Goal: Transaction & Acquisition: Book appointment/travel/reservation

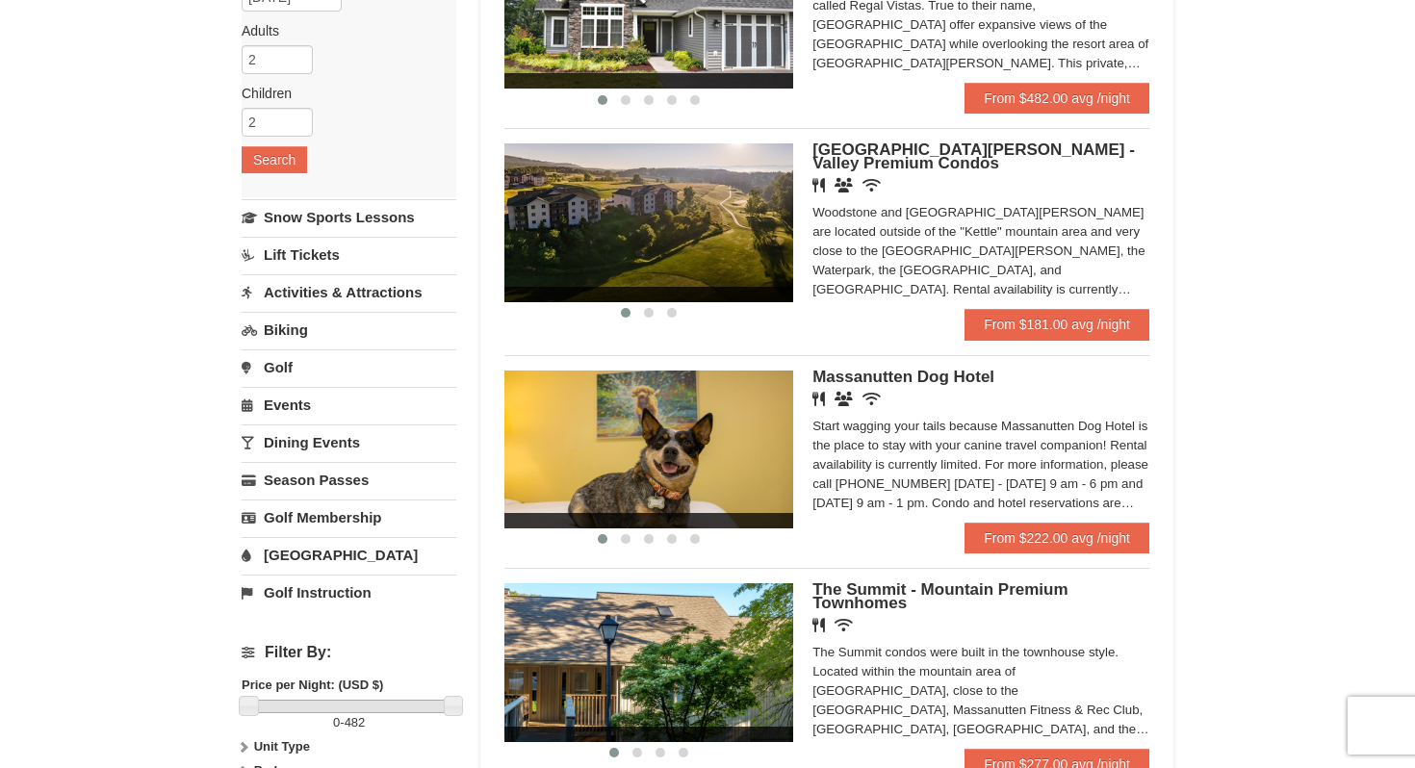
scroll to position [262, 0]
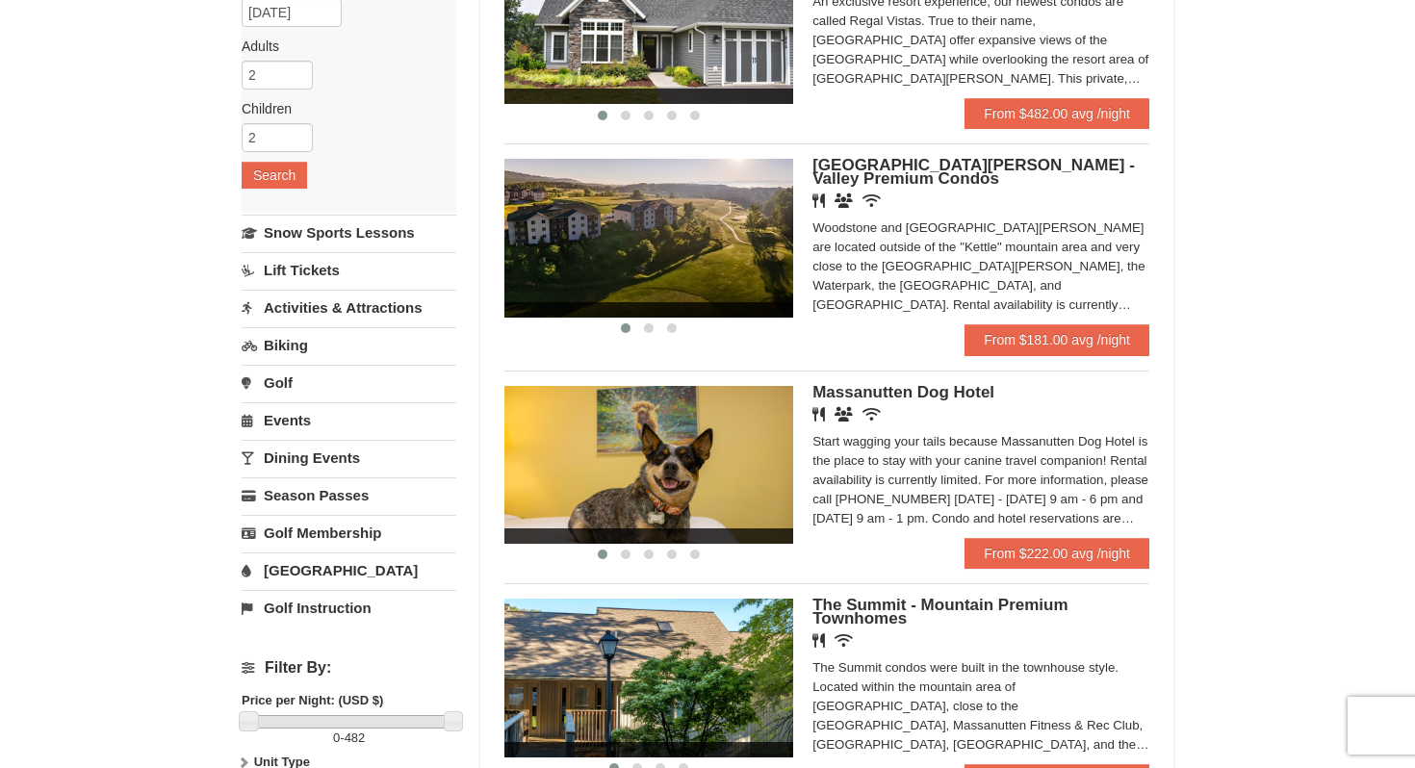
click at [769, 240] on img at bounding box center [649, 238] width 289 height 158
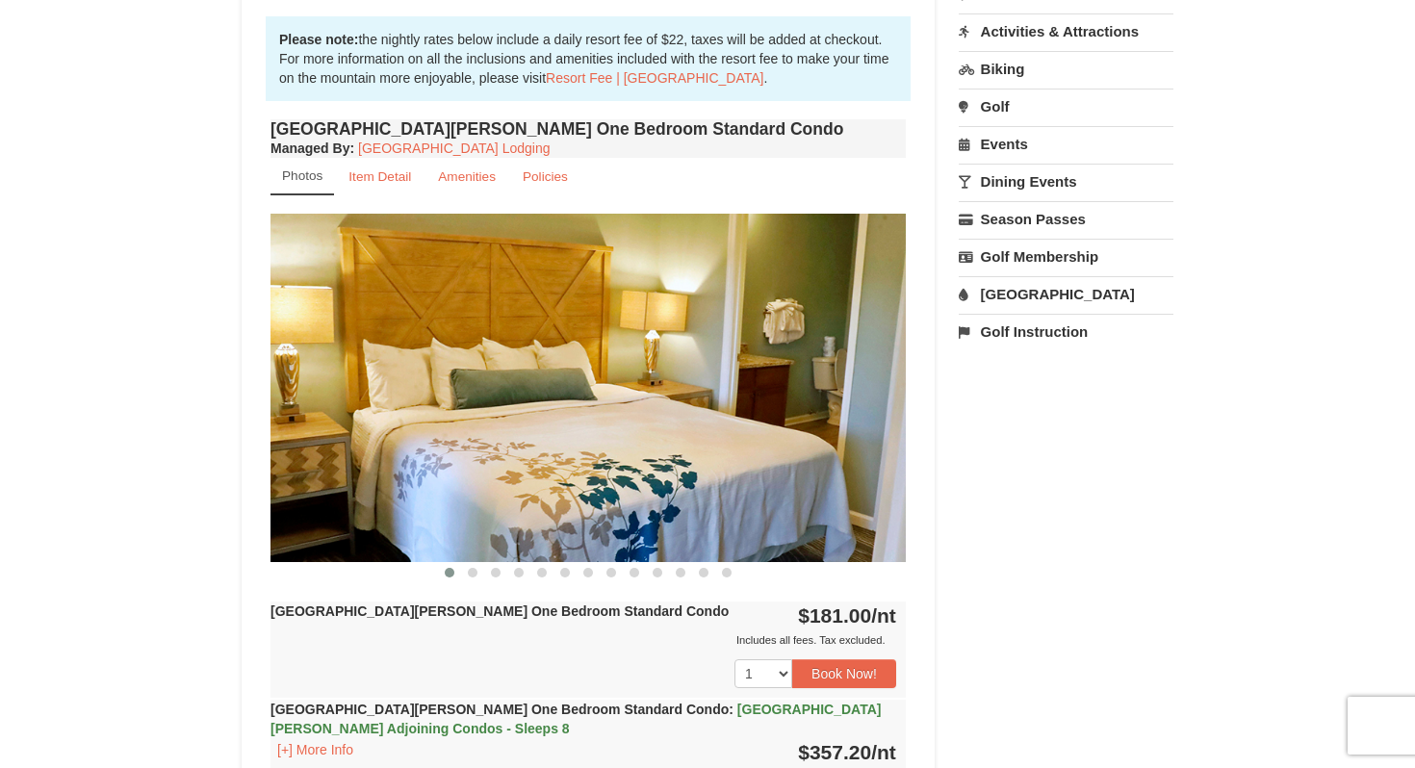
scroll to position [579, 0]
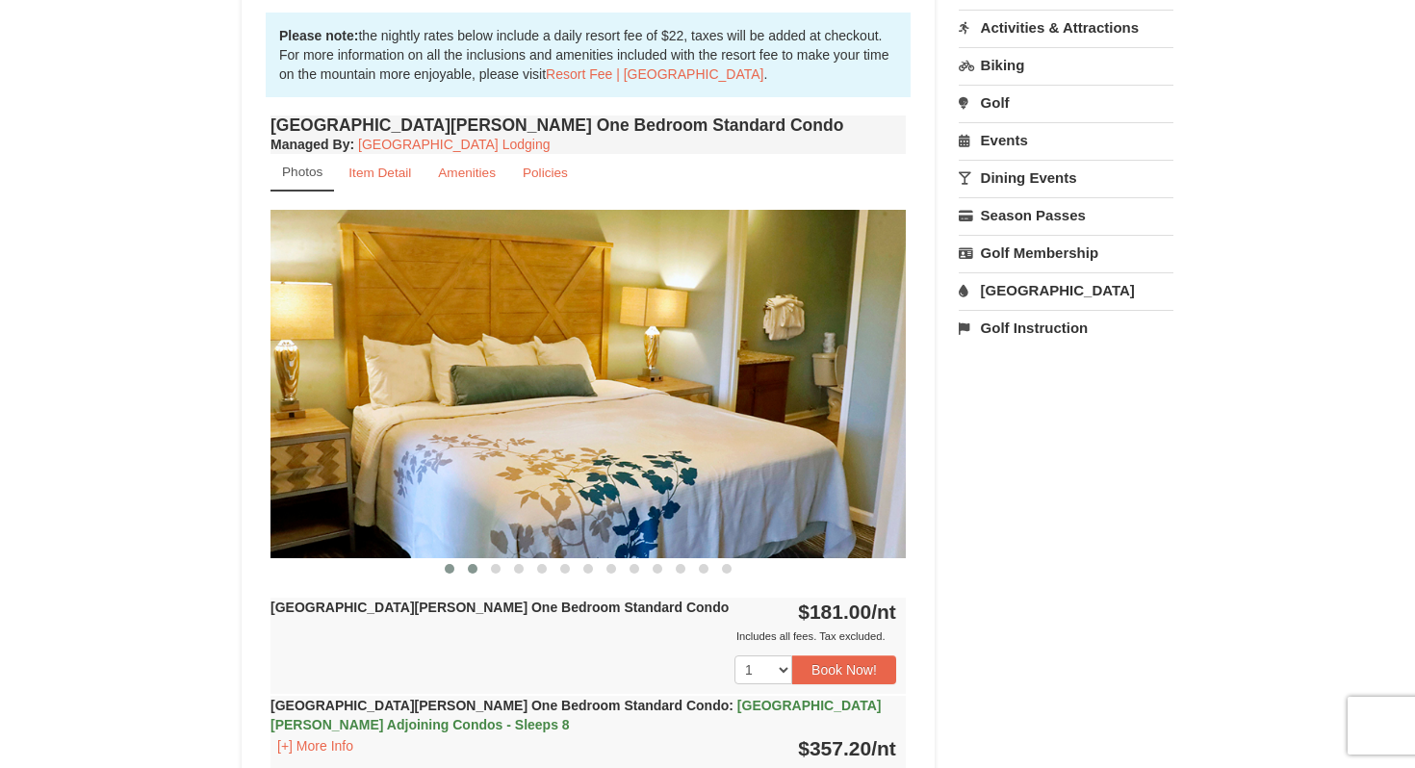
click at [474, 572] on span at bounding box center [473, 569] width 10 height 10
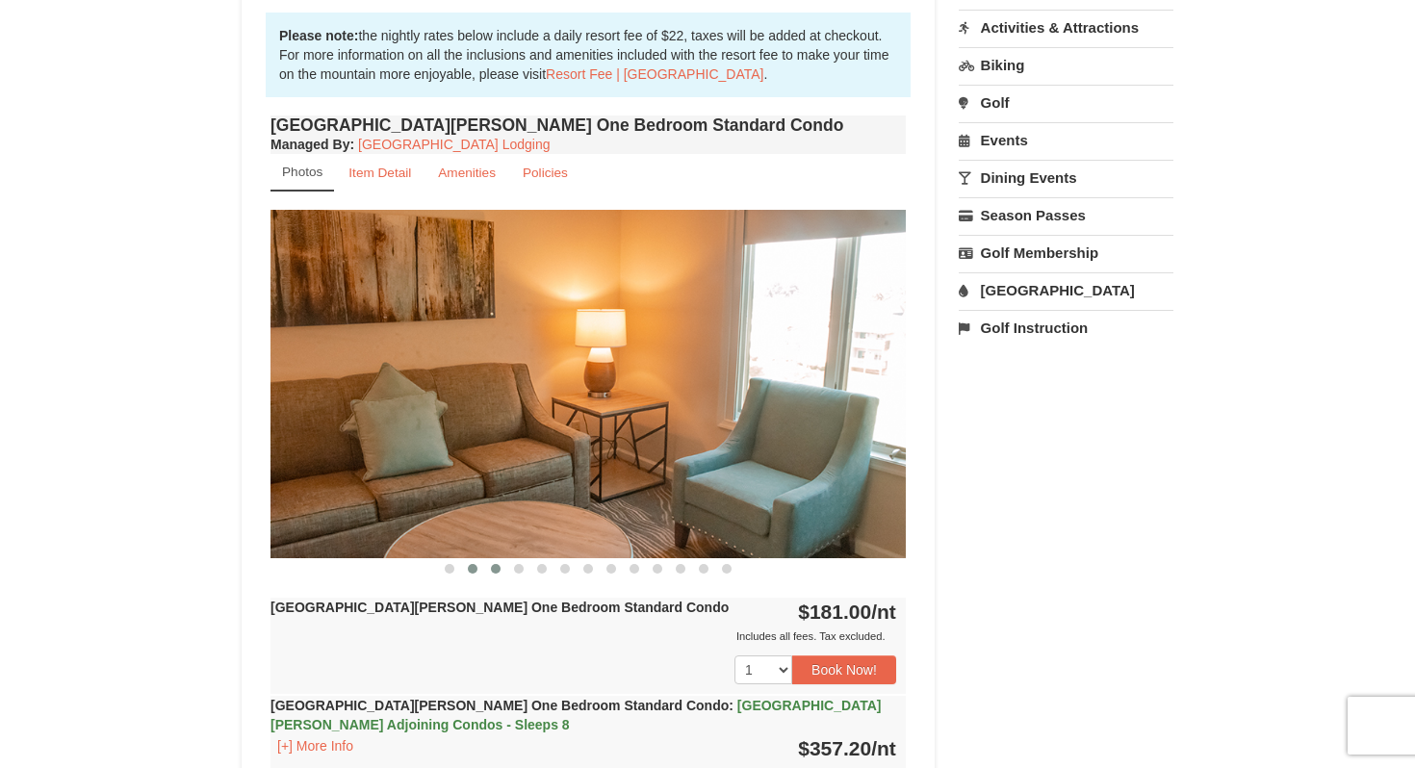
click at [493, 569] on span at bounding box center [496, 569] width 10 height 10
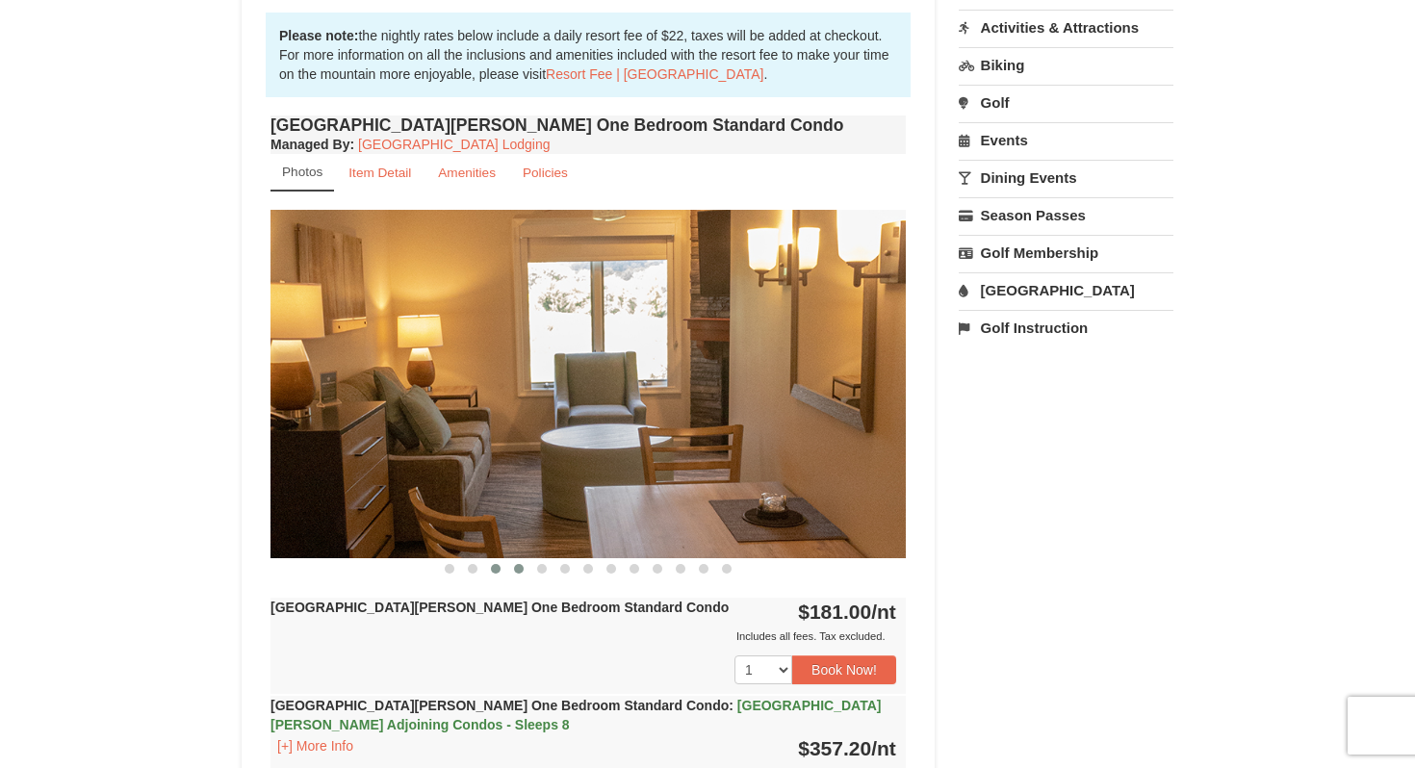
click at [520, 565] on span at bounding box center [519, 569] width 10 height 10
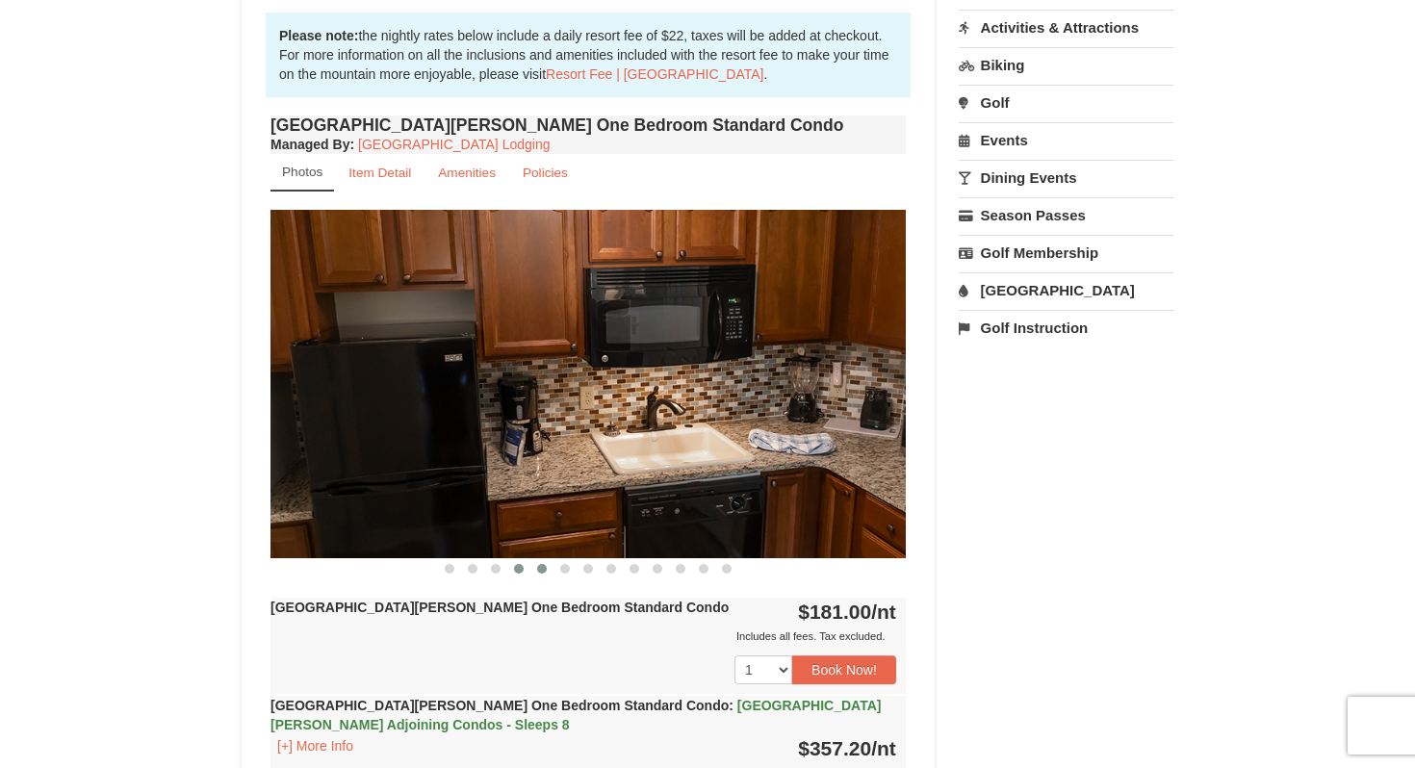
click at [538, 564] on span at bounding box center [542, 569] width 10 height 10
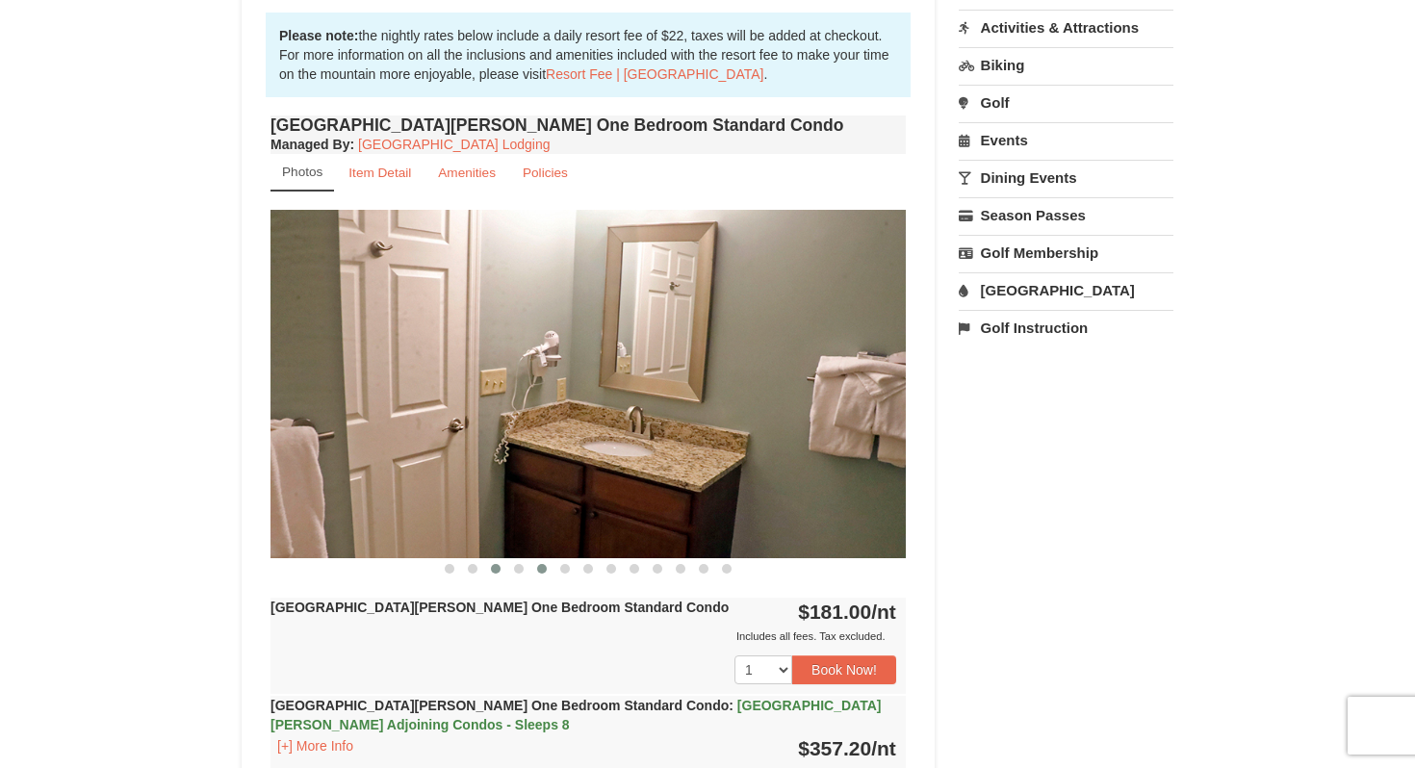
click at [505, 569] on button at bounding box center [495, 568] width 23 height 19
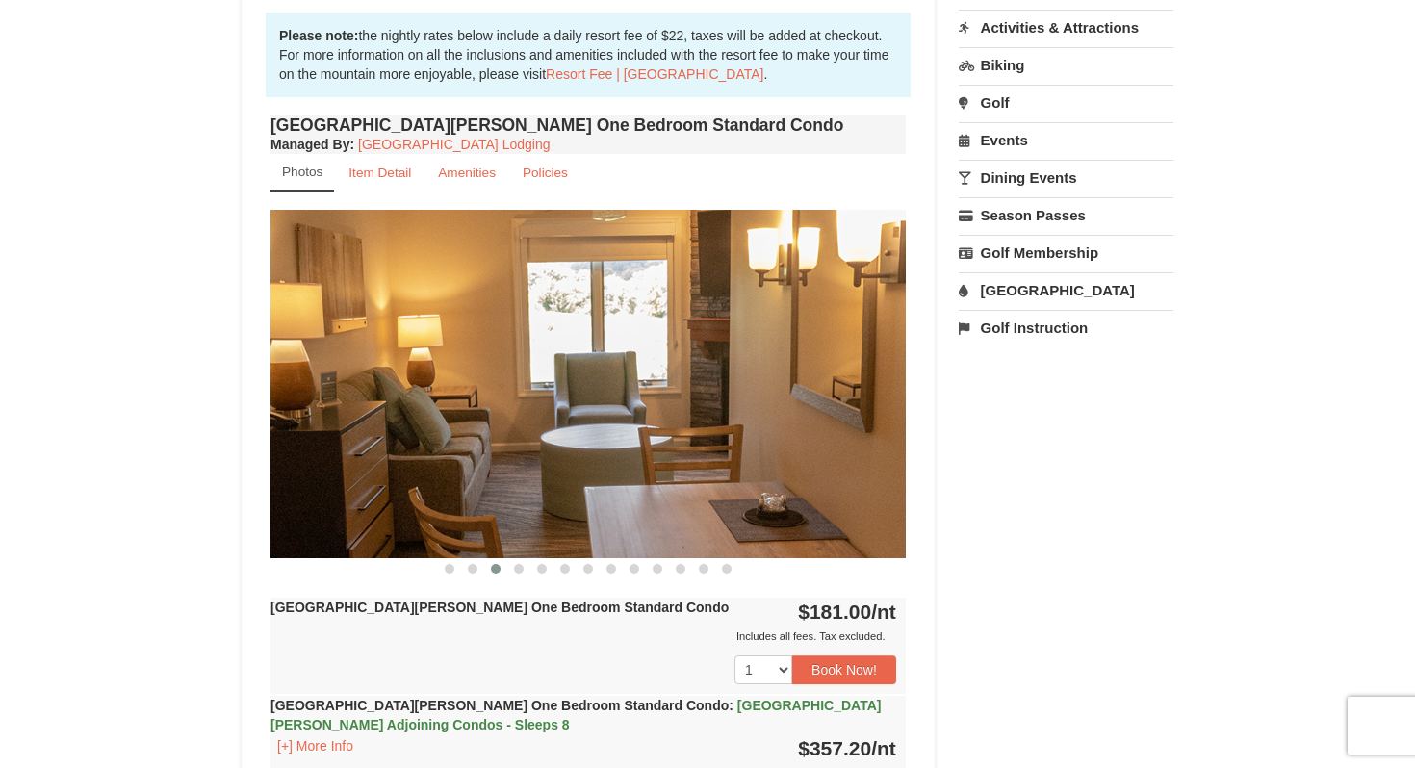
click at [505, 569] on button at bounding box center [495, 568] width 23 height 19
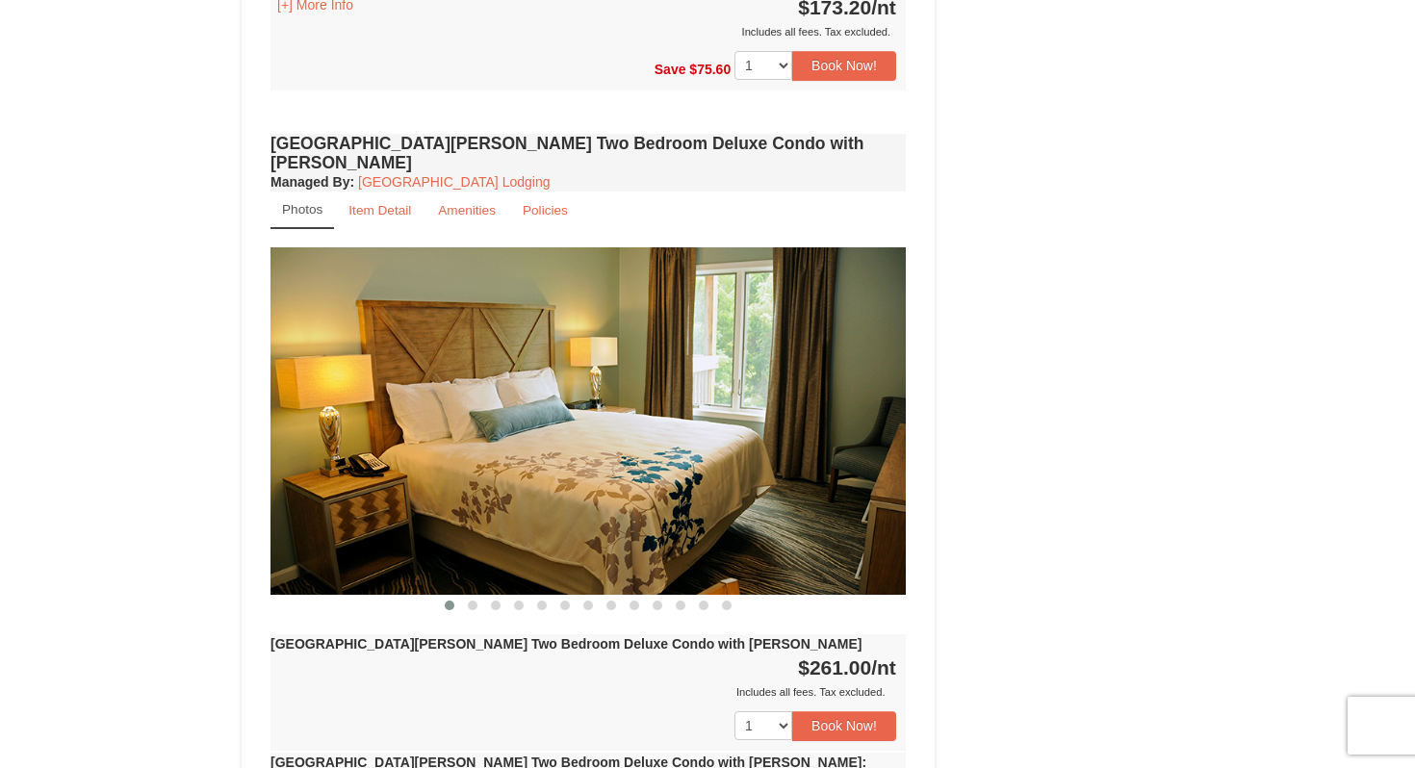
scroll to position [2458, 0]
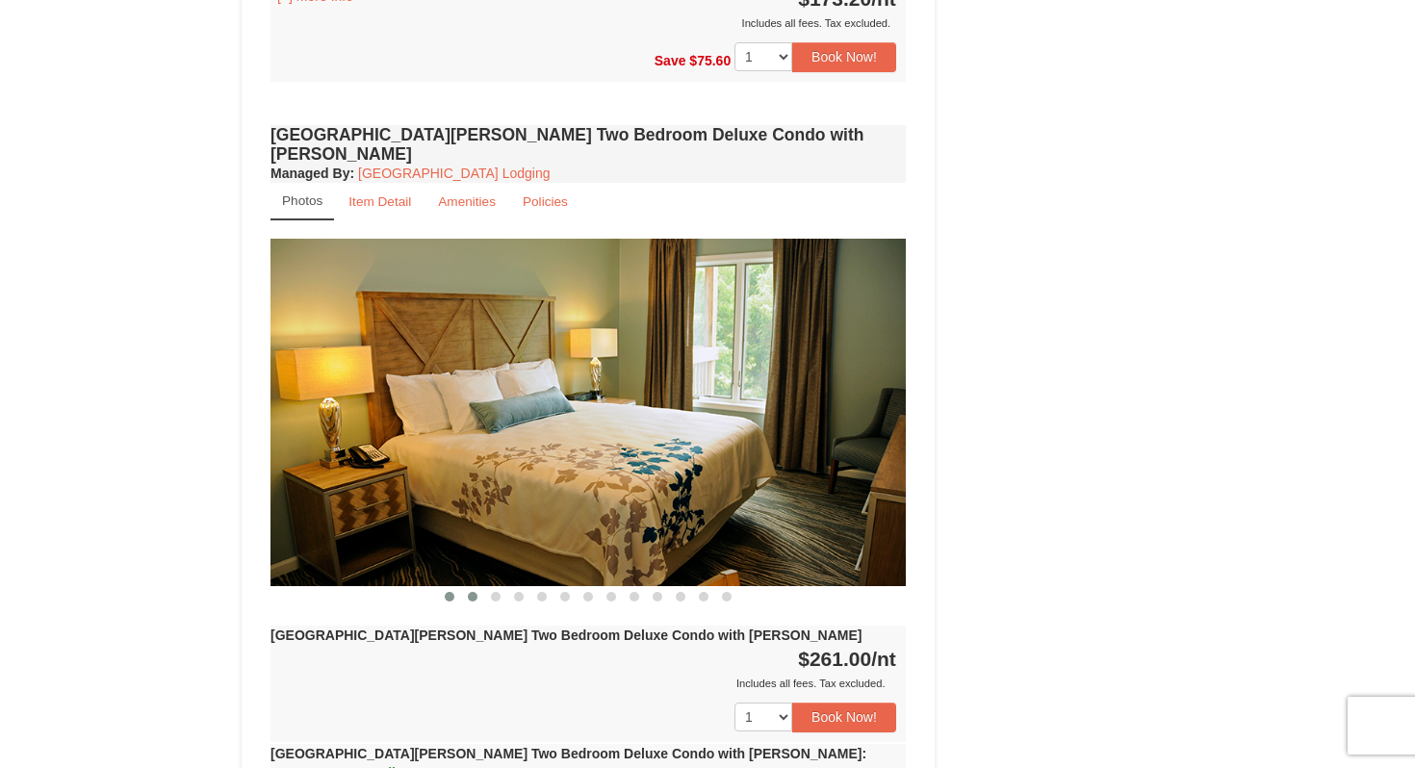
click at [474, 587] on button at bounding box center [472, 596] width 23 height 19
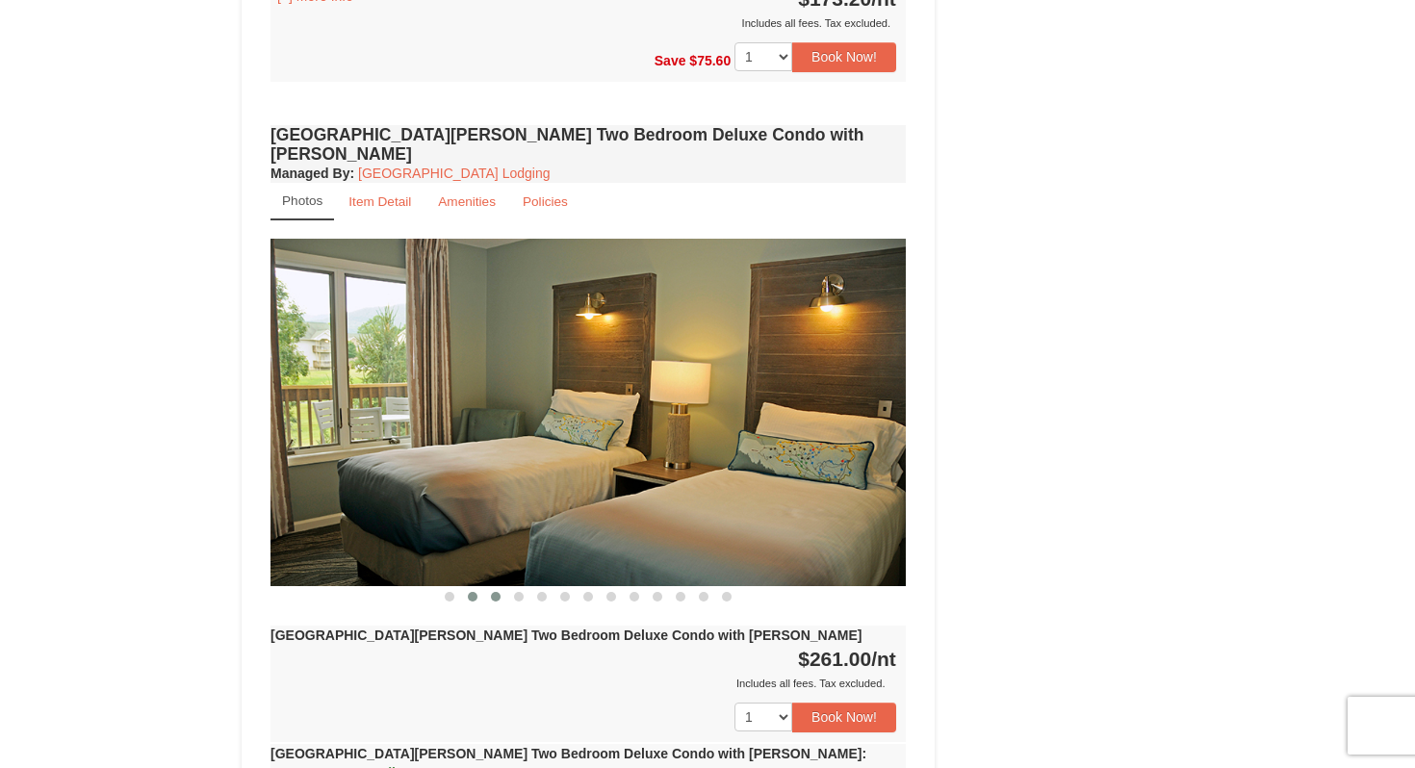
click at [487, 587] on button at bounding box center [495, 596] width 23 height 19
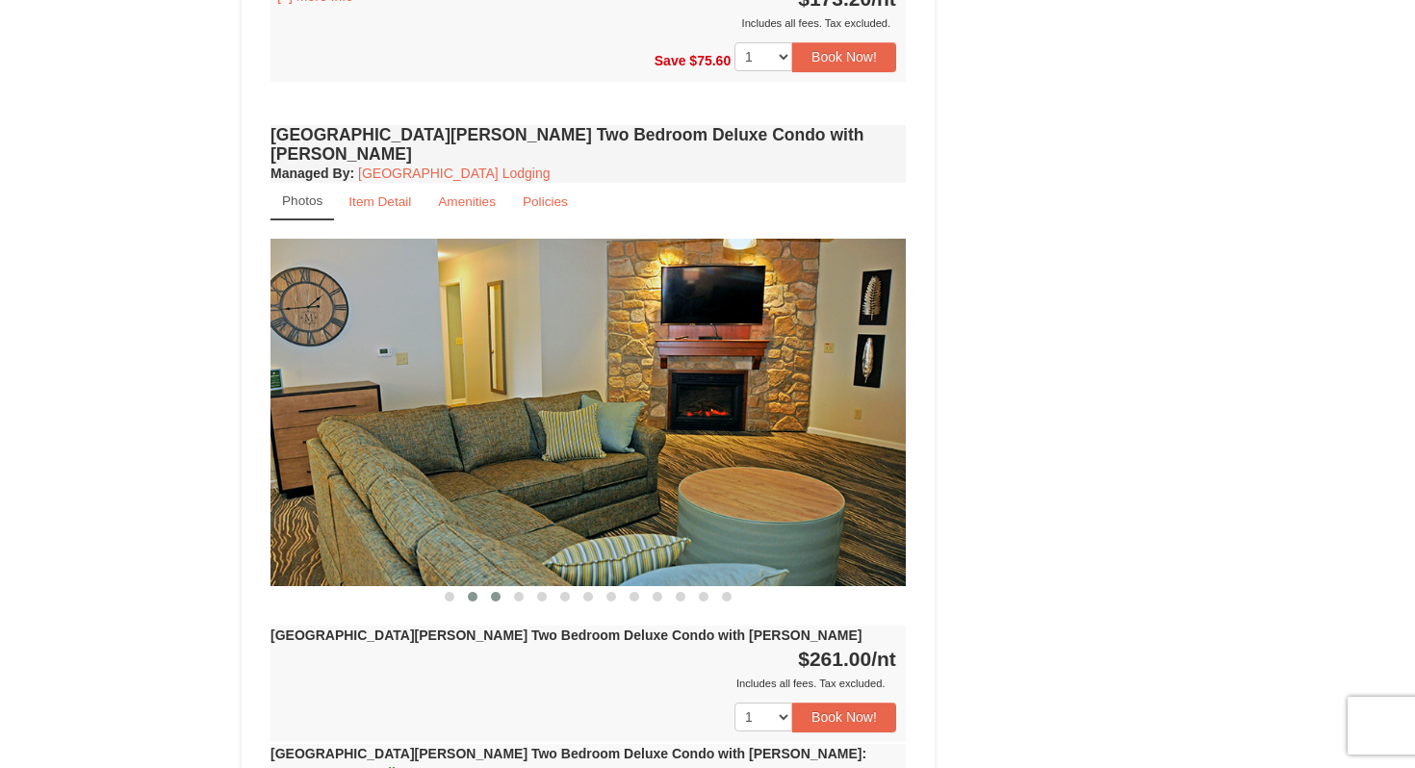
click at [471, 592] on span at bounding box center [473, 597] width 10 height 10
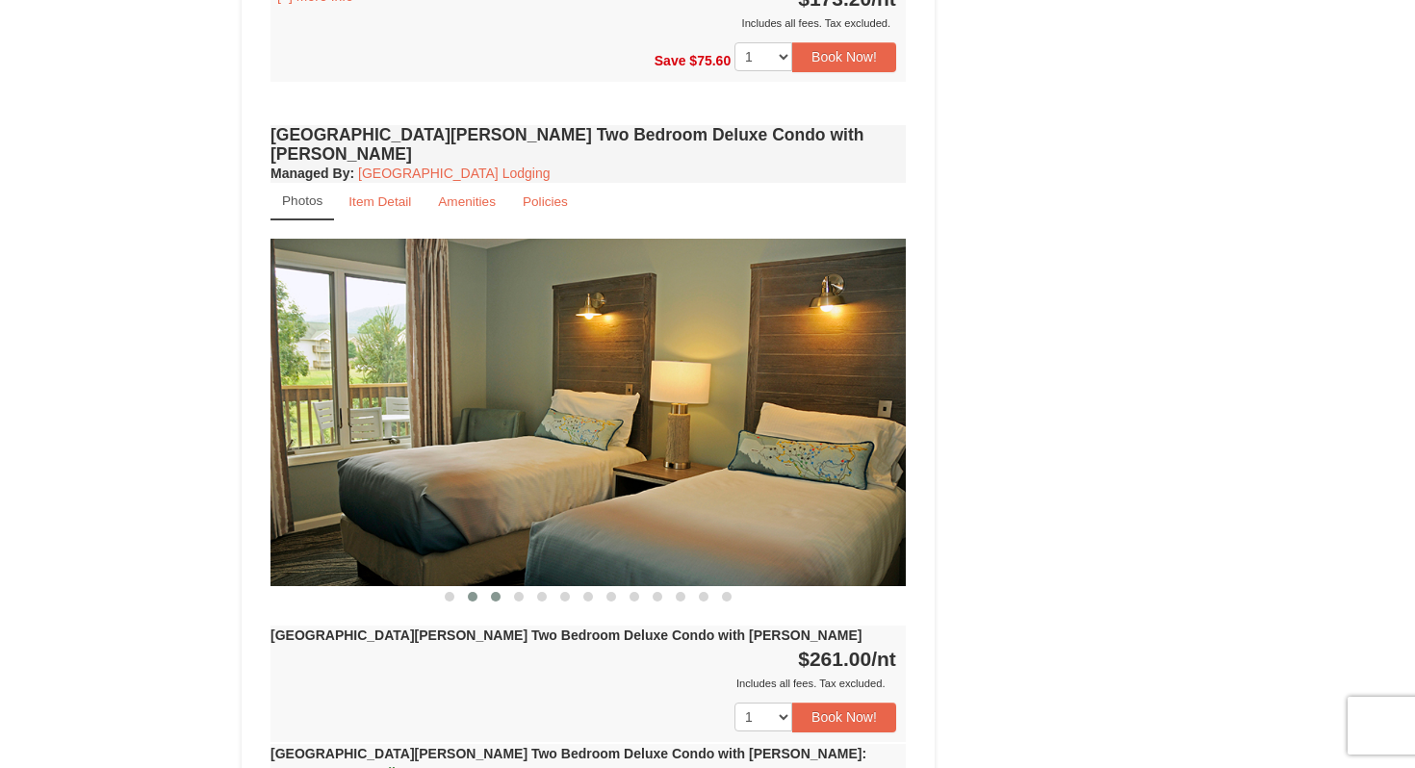
click at [501, 587] on button at bounding box center [495, 596] width 23 height 19
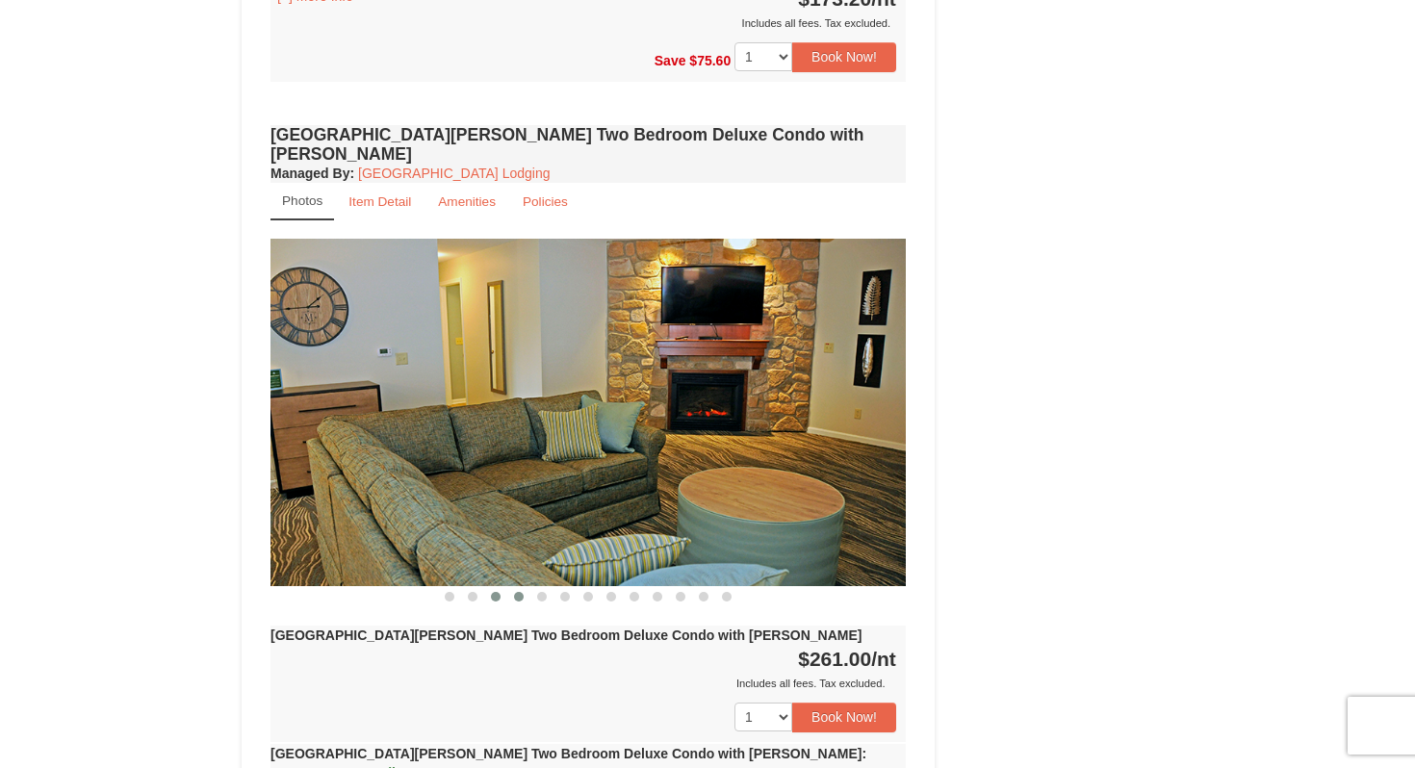
click at [518, 592] on span at bounding box center [519, 597] width 10 height 10
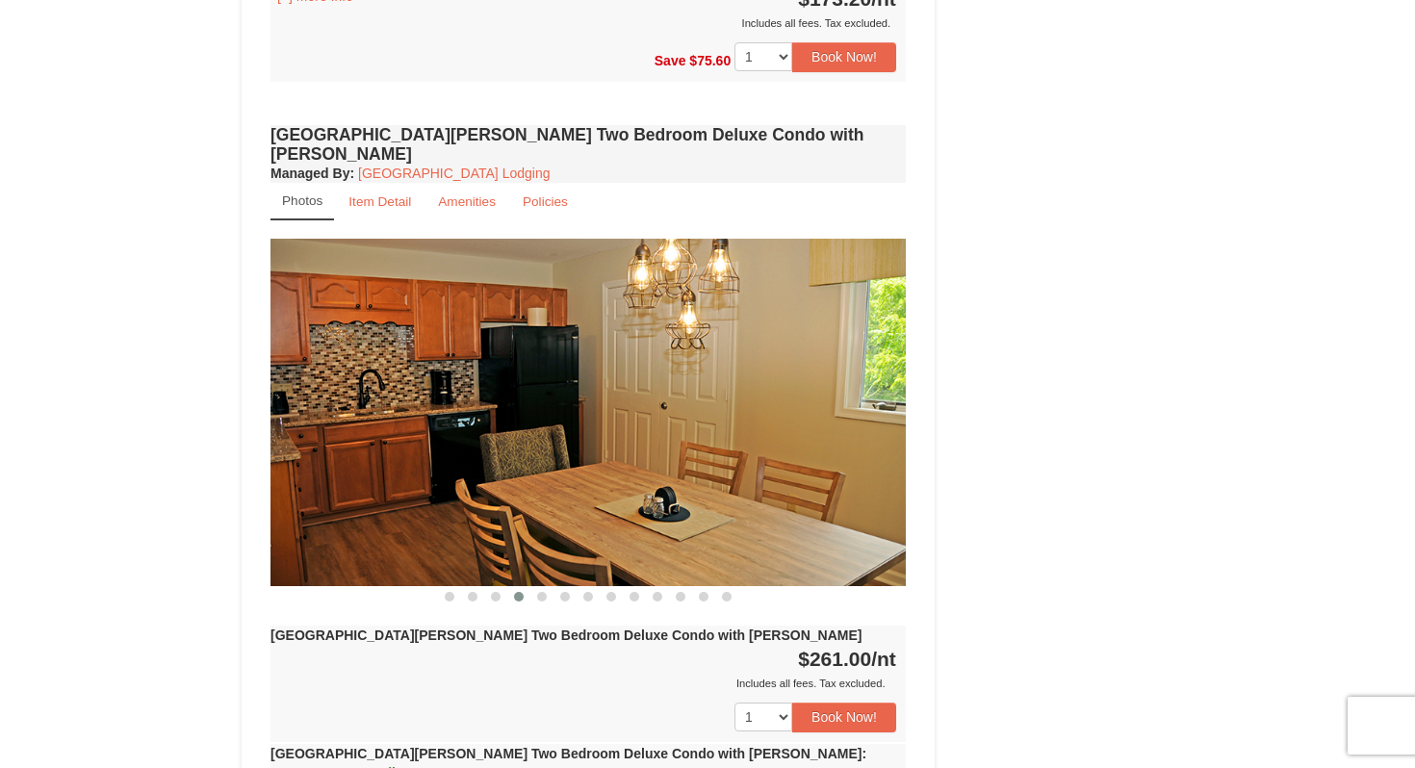
click at [509, 587] on button at bounding box center [518, 596] width 23 height 19
click at [552, 587] on button at bounding box center [542, 596] width 23 height 19
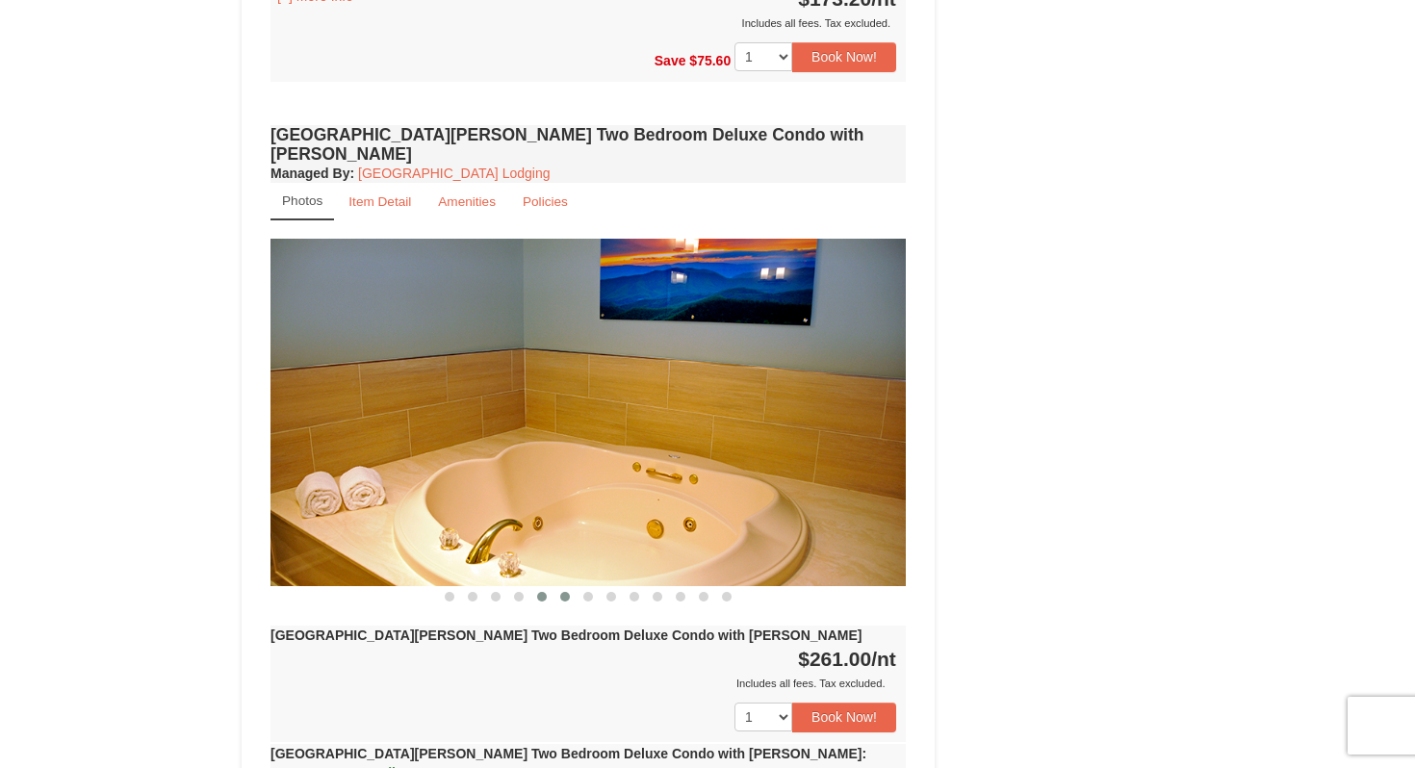
click at [570, 587] on button at bounding box center [565, 596] width 23 height 19
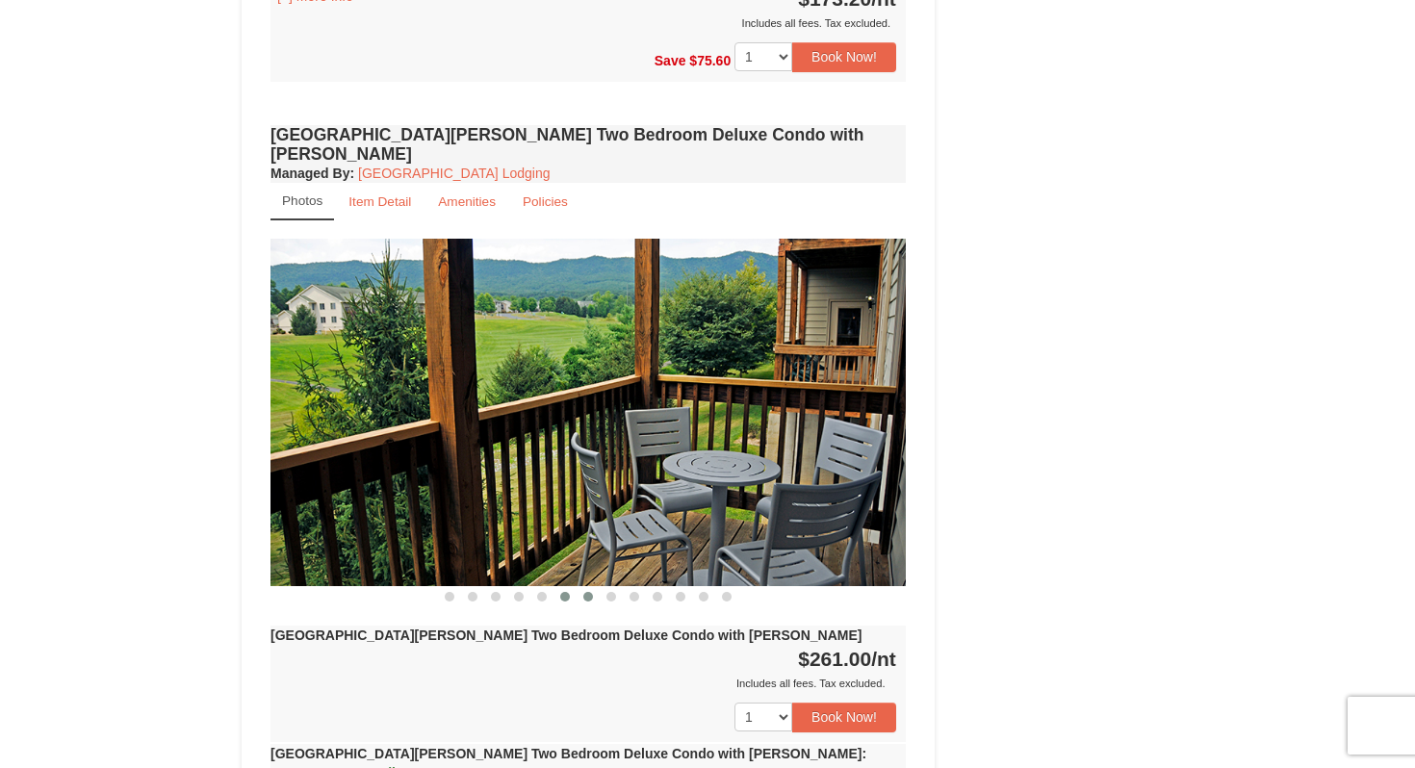
click at [589, 587] on button at bounding box center [588, 596] width 23 height 19
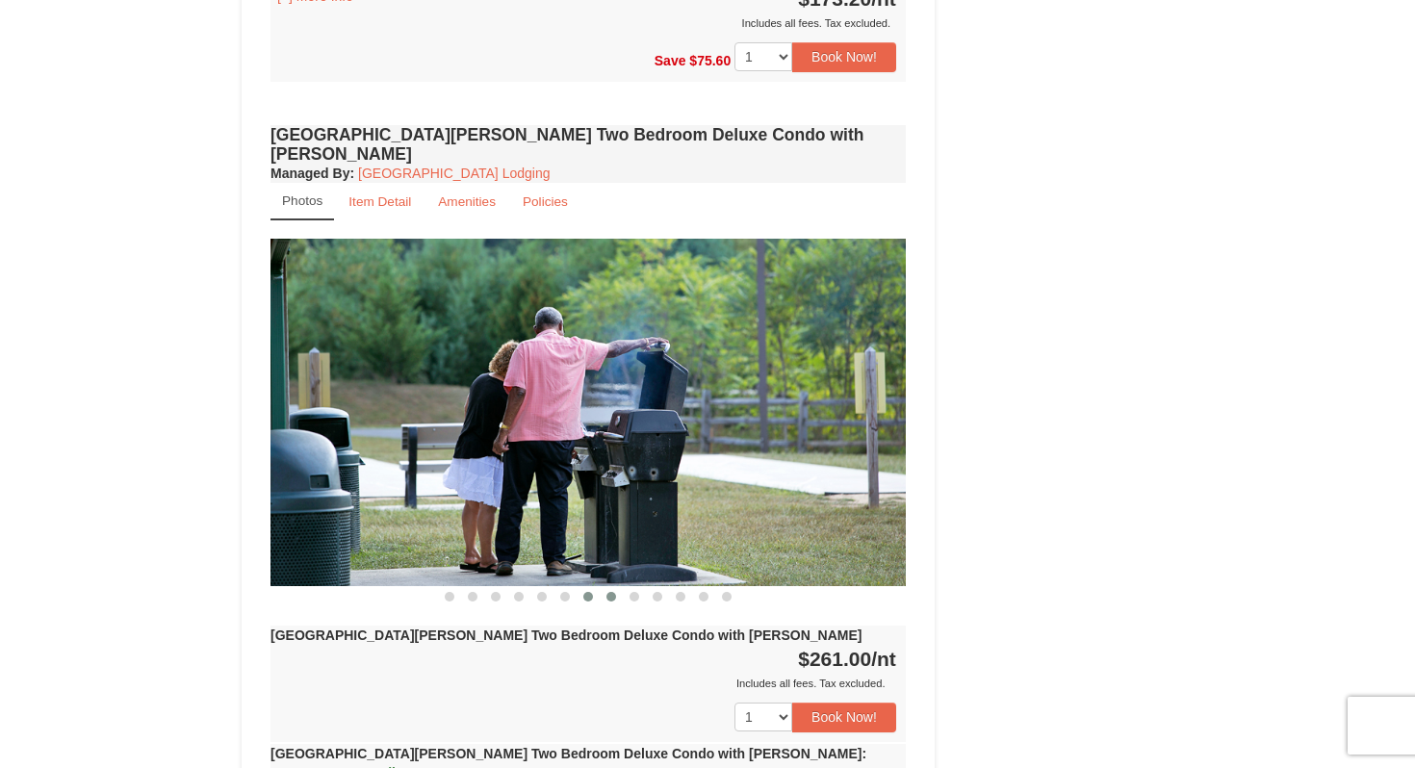
click at [612, 592] on span at bounding box center [612, 597] width 10 height 10
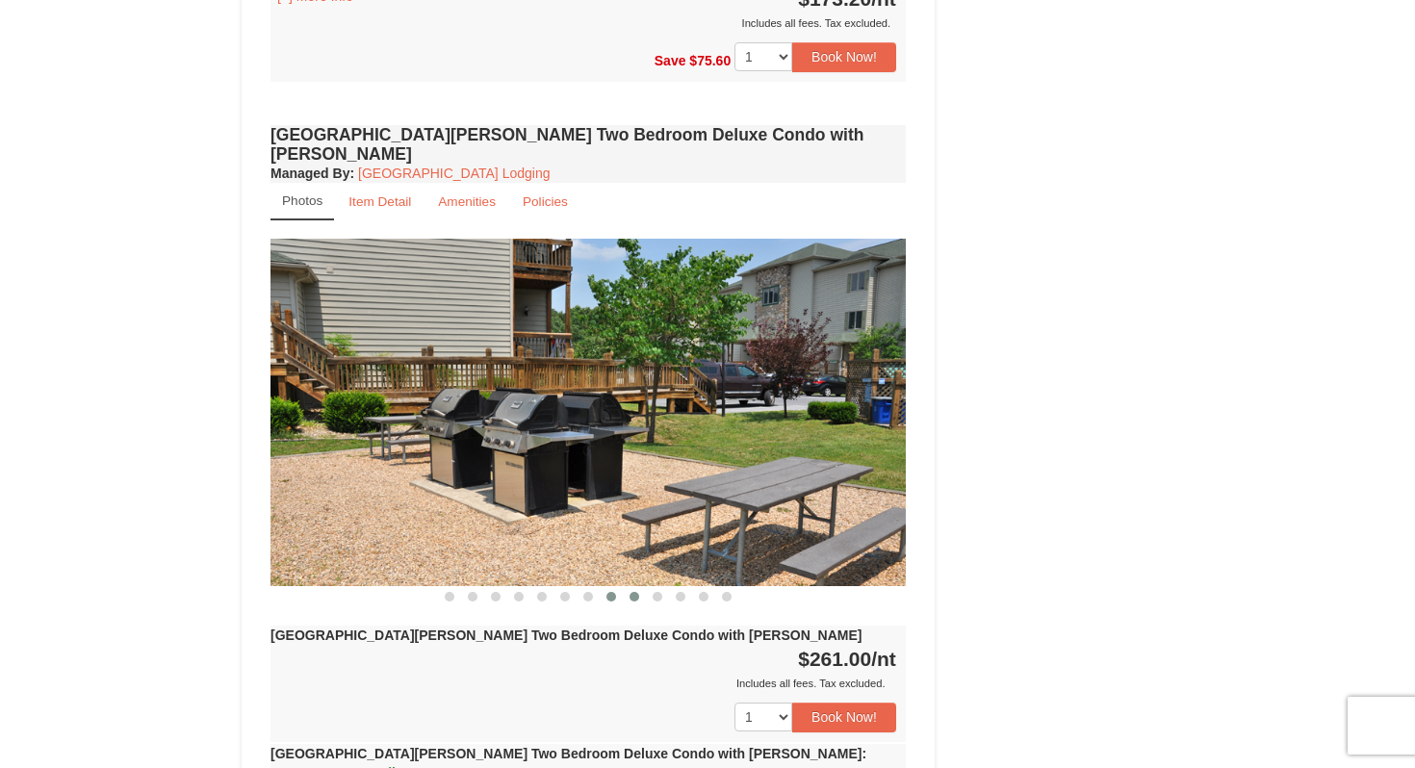
click at [634, 592] on span at bounding box center [635, 597] width 10 height 10
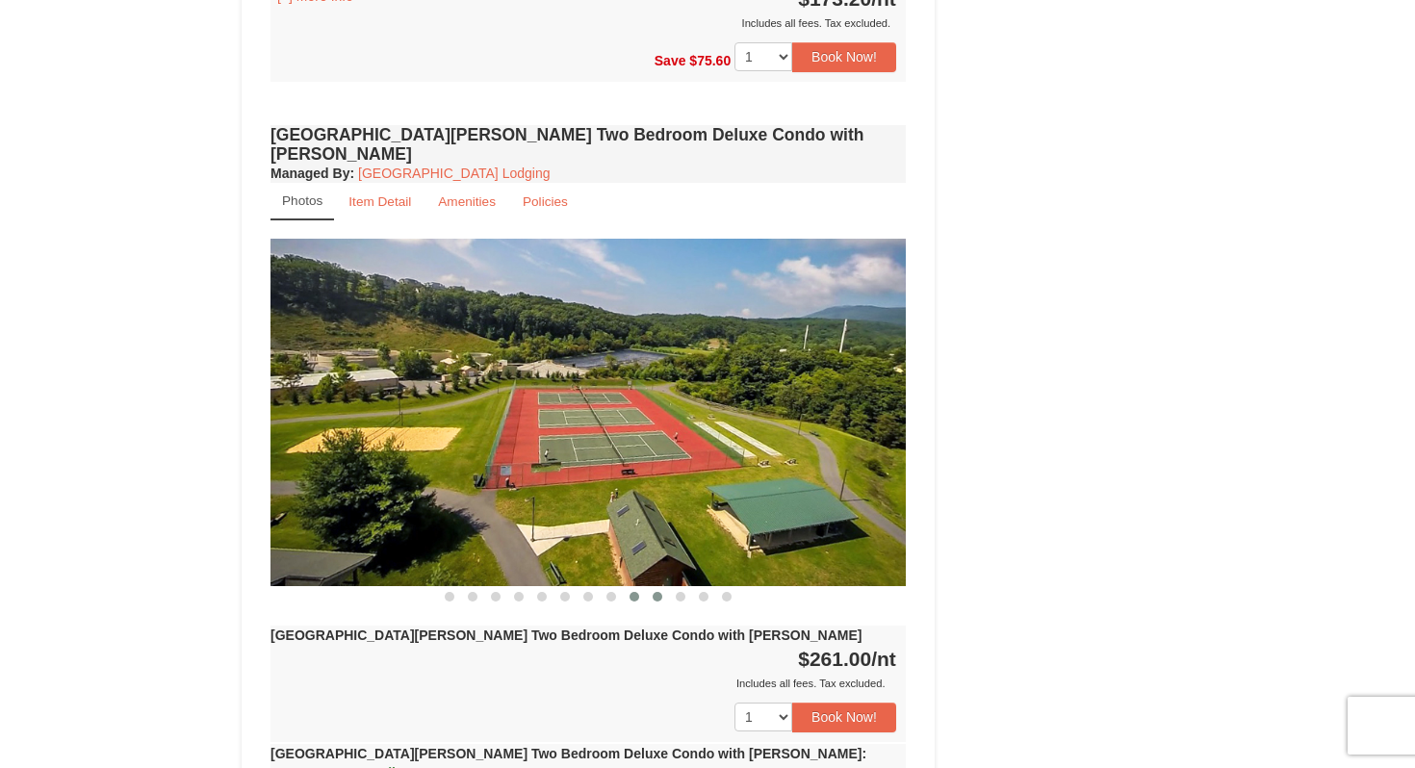
click at [659, 592] on span at bounding box center [658, 597] width 10 height 10
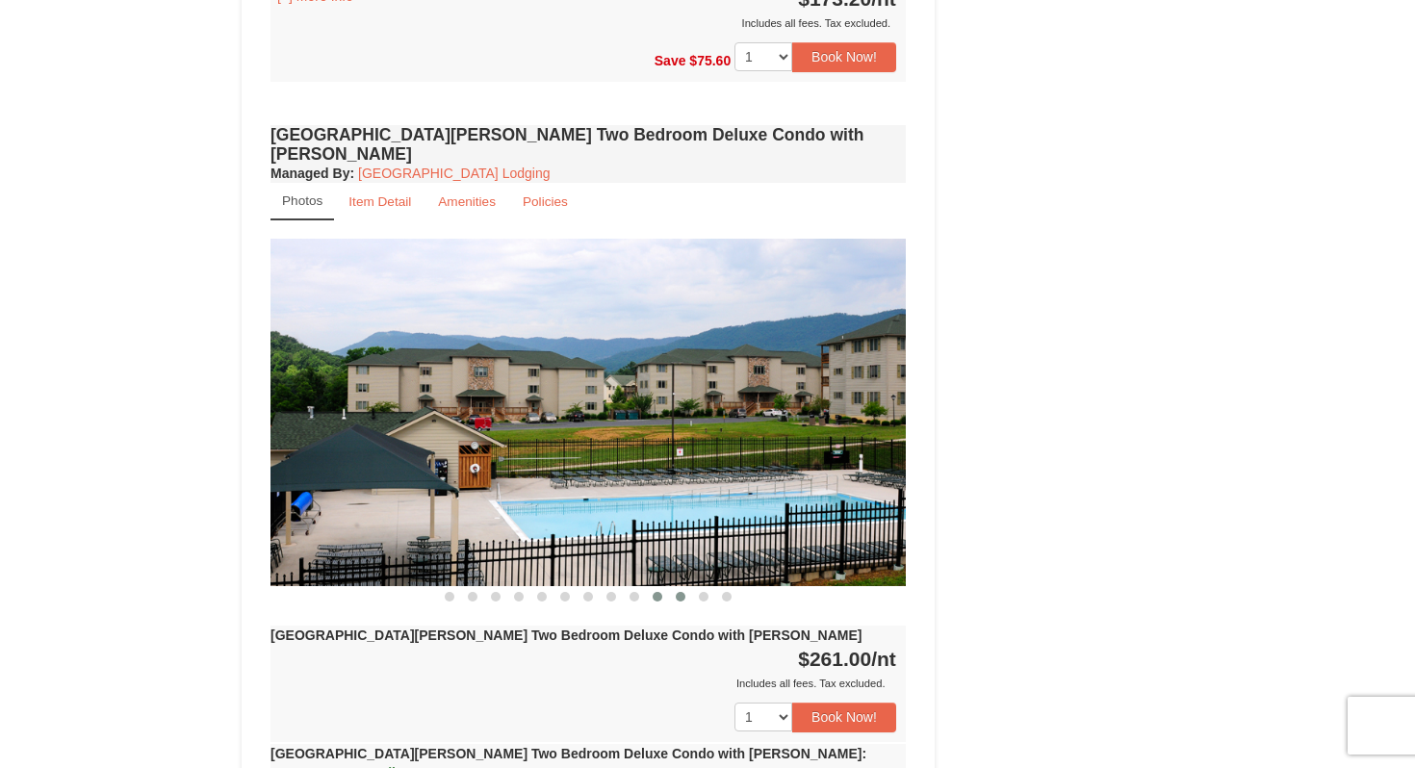
click at [679, 587] on button at bounding box center [680, 596] width 23 height 19
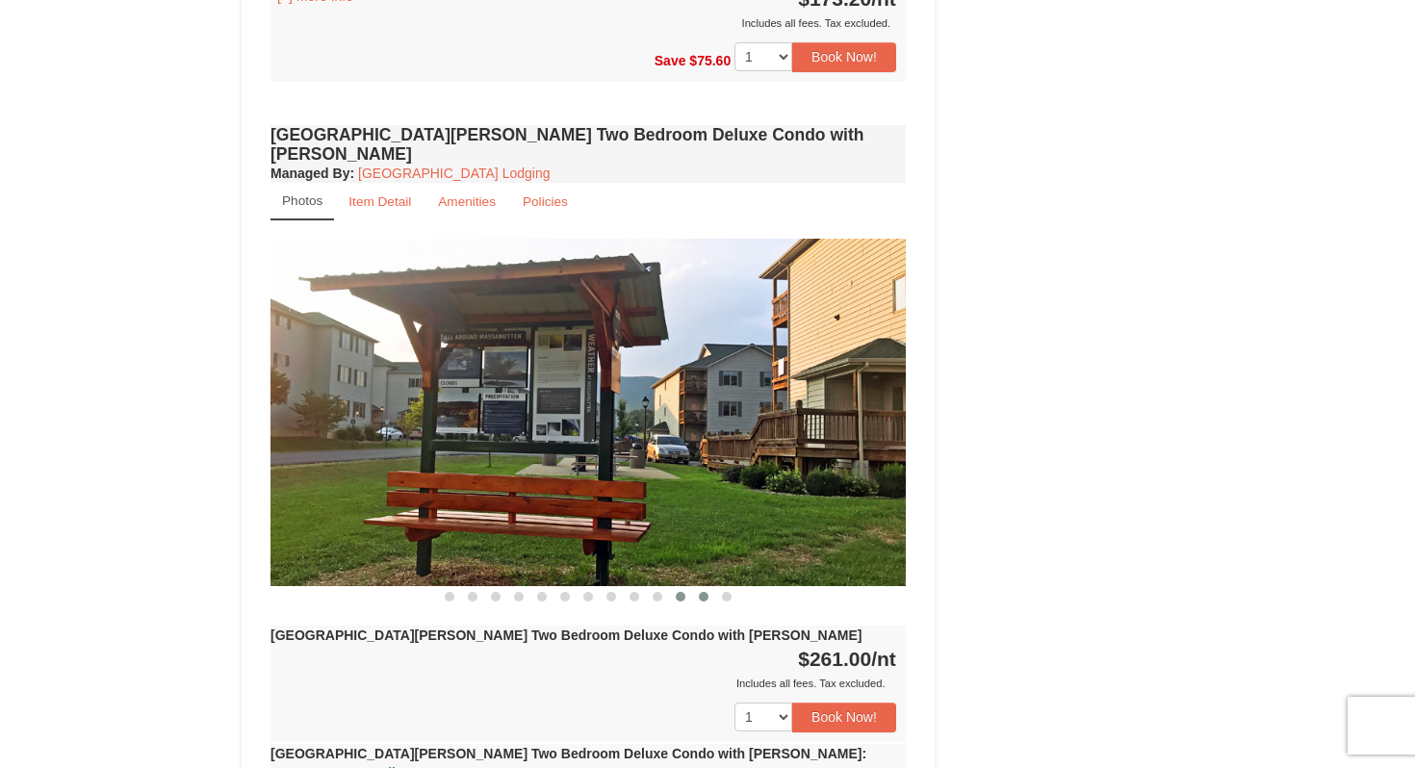
click at [696, 587] on button at bounding box center [703, 596] width 23 height 19
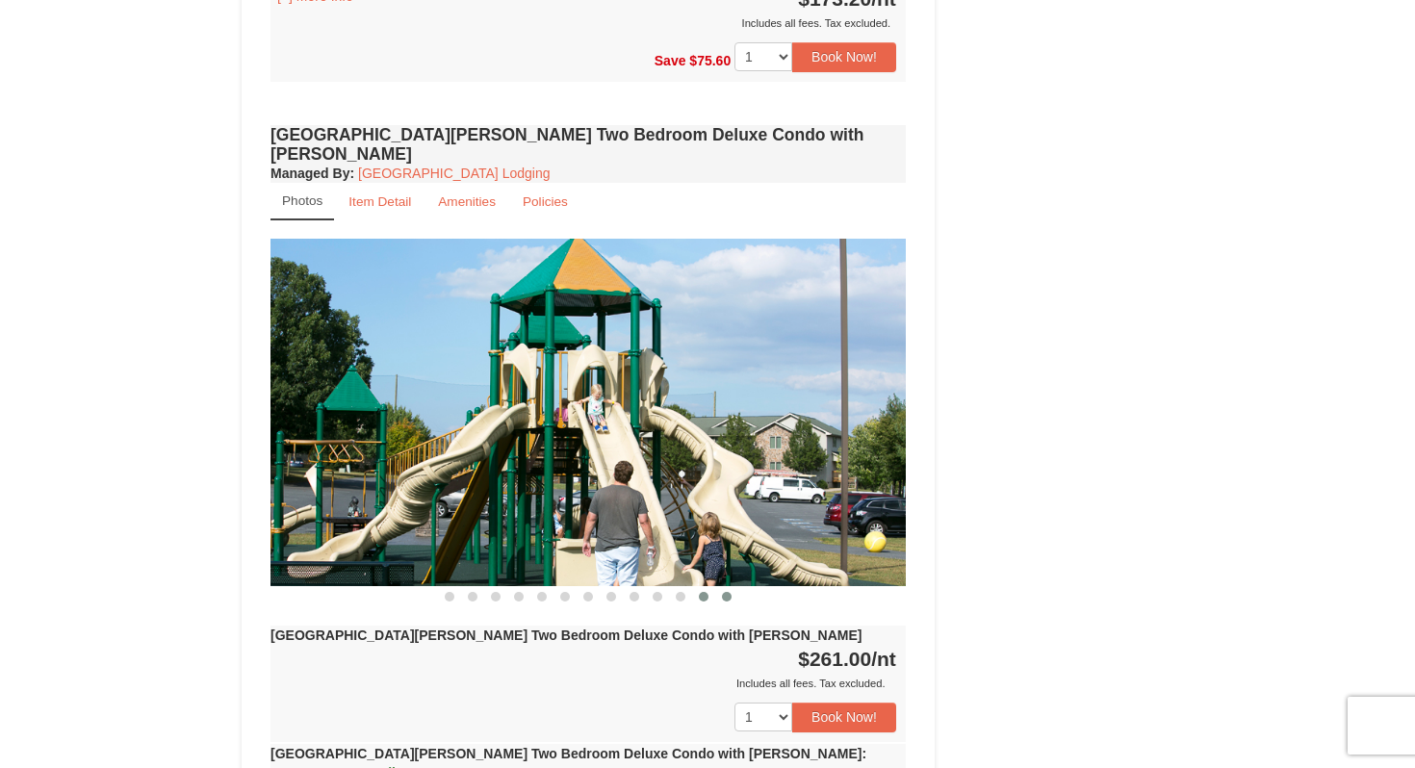
click at [715, 587] on button at bounding box center [726, 596] width 23 height 19
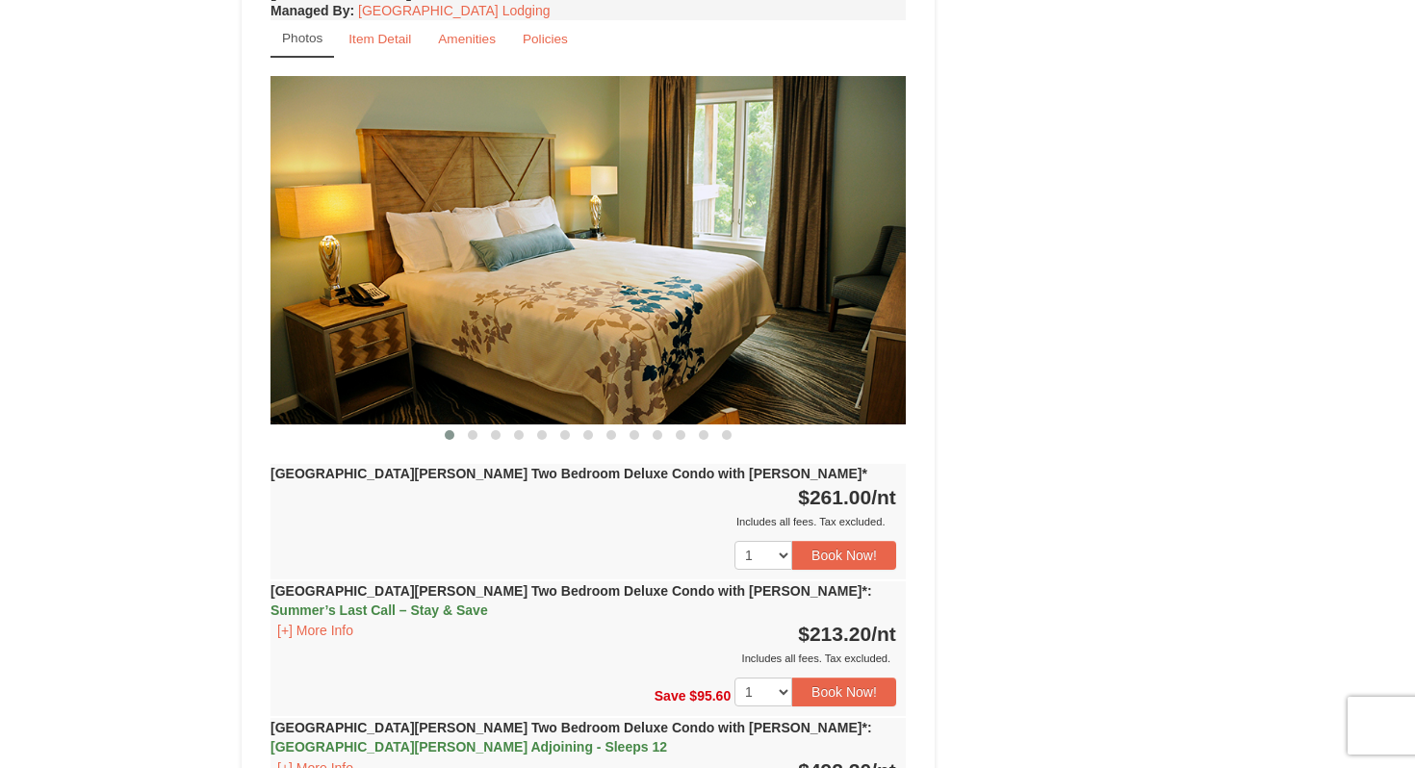
scroll to position [3581, 0]
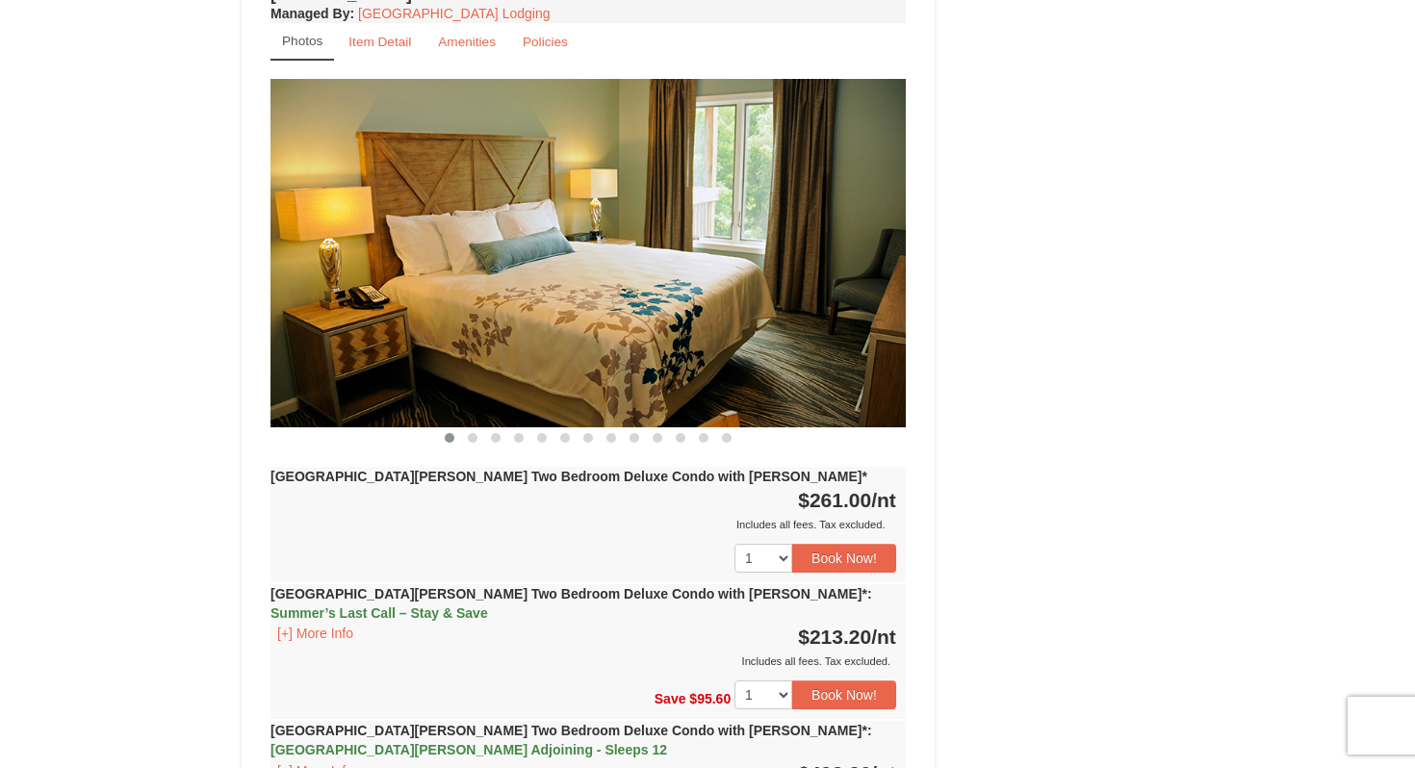
click at [488, 606] on span "Summer’s Last Call – Stay & Save" at bounding box center [380, 613] width 218 height 15
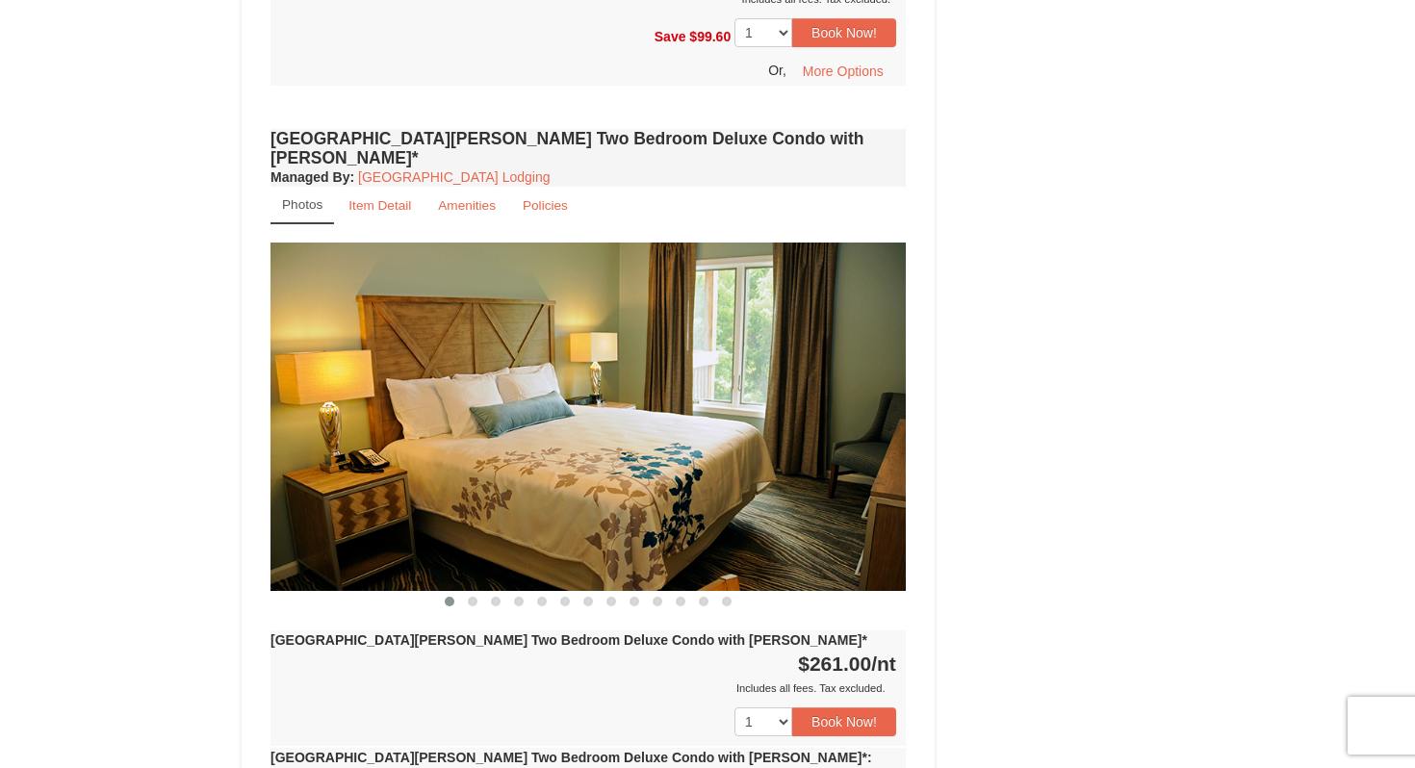
scroll to position [3373, 0]
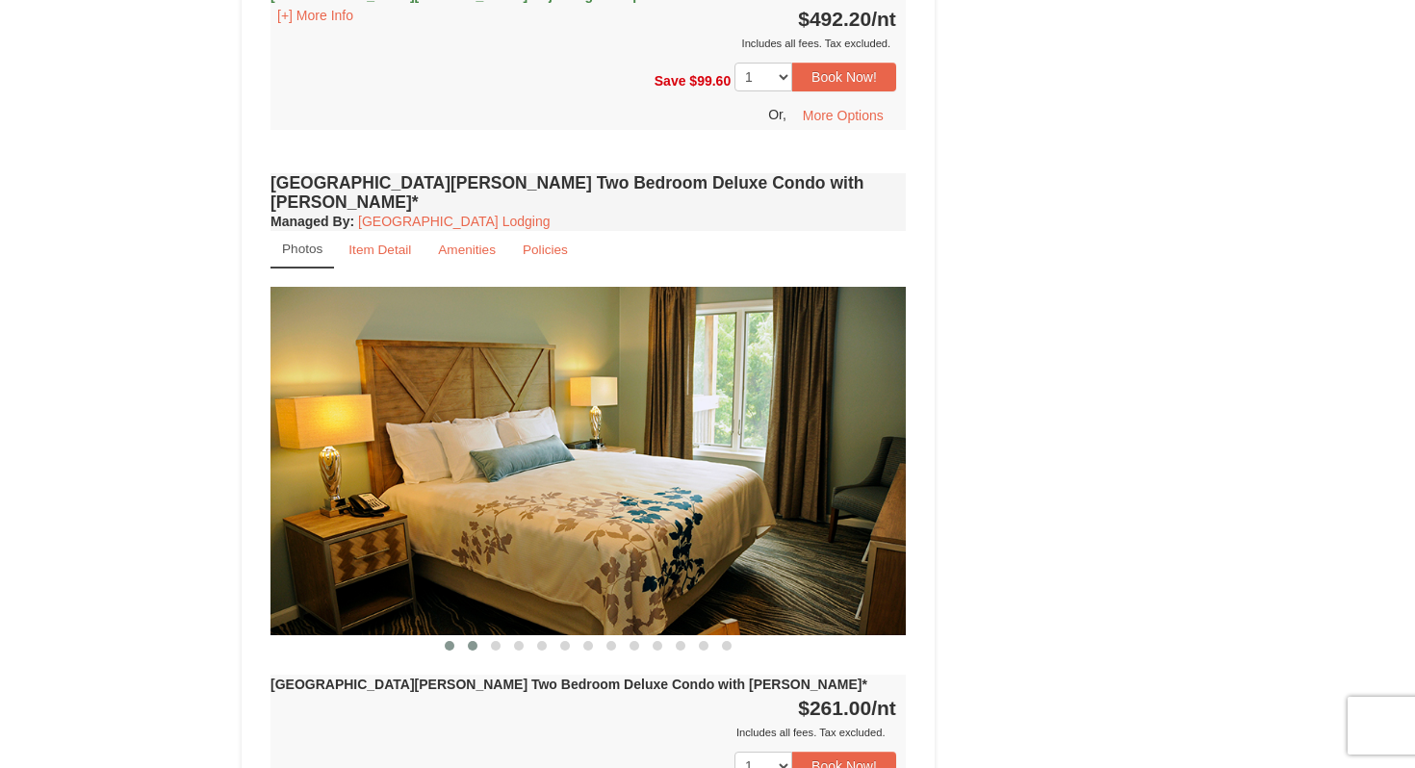
click at [475, 641] on span at bounding box center [473, 646] width 10 height 10
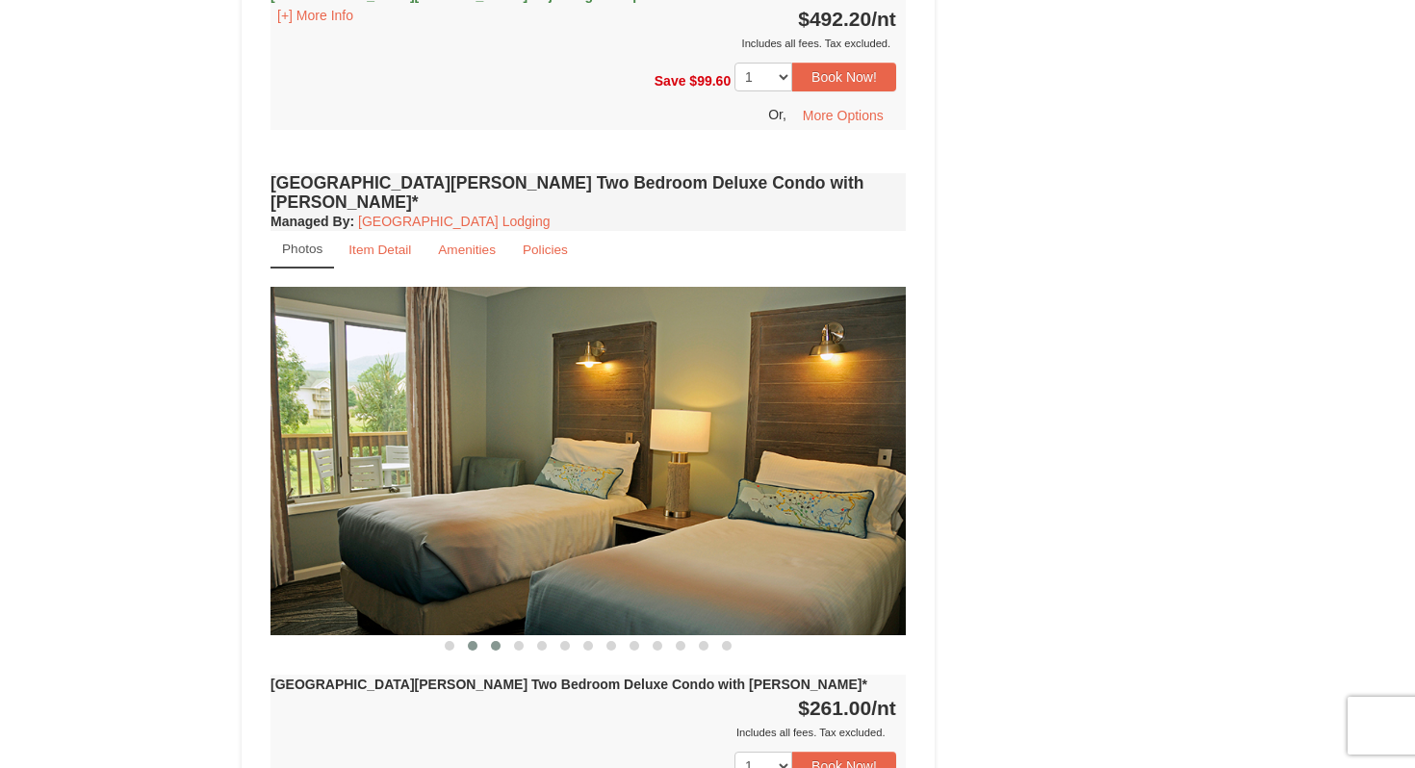
click at [496, 636] on button at bounding box center [495, 645] width 23 height 19
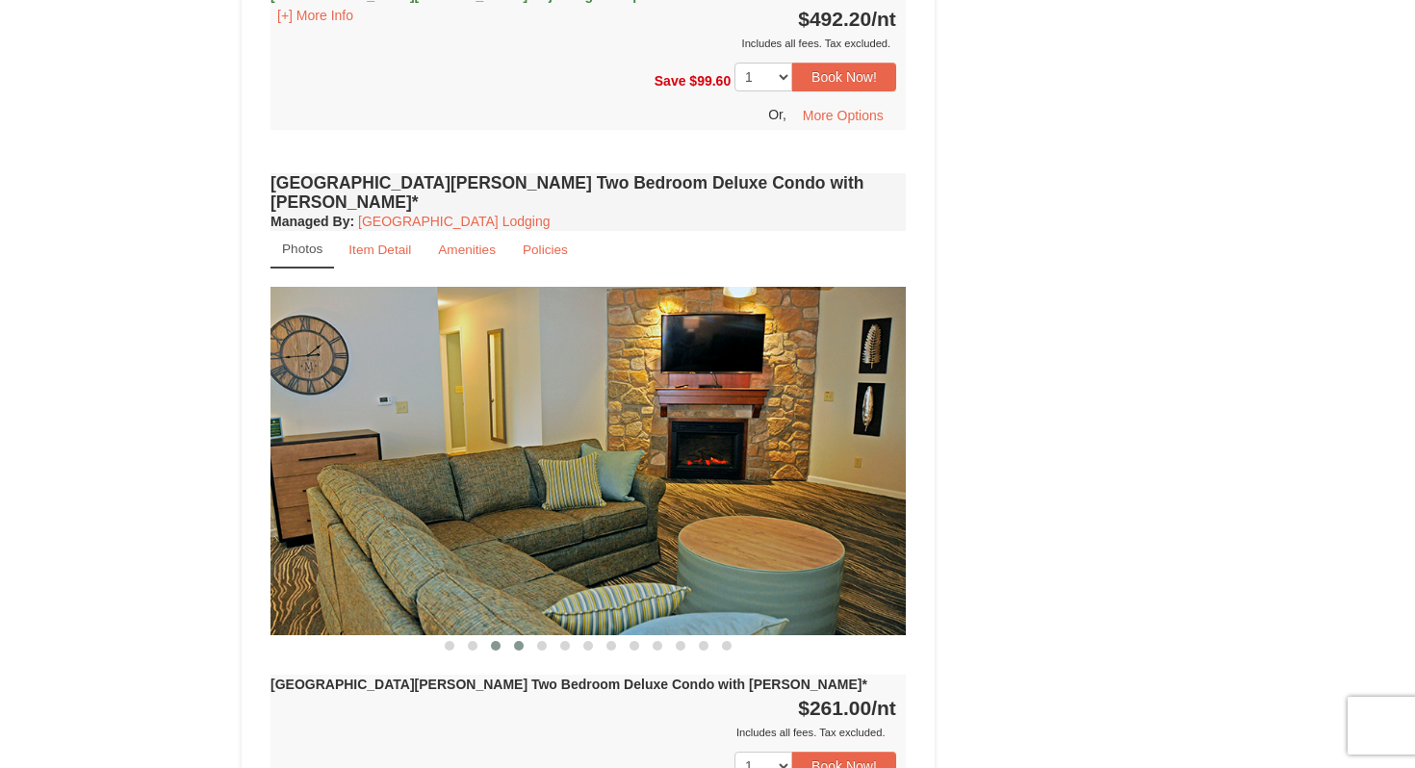
click at [516, 641] on span at bounding box center [519, 646] width 10 height 10
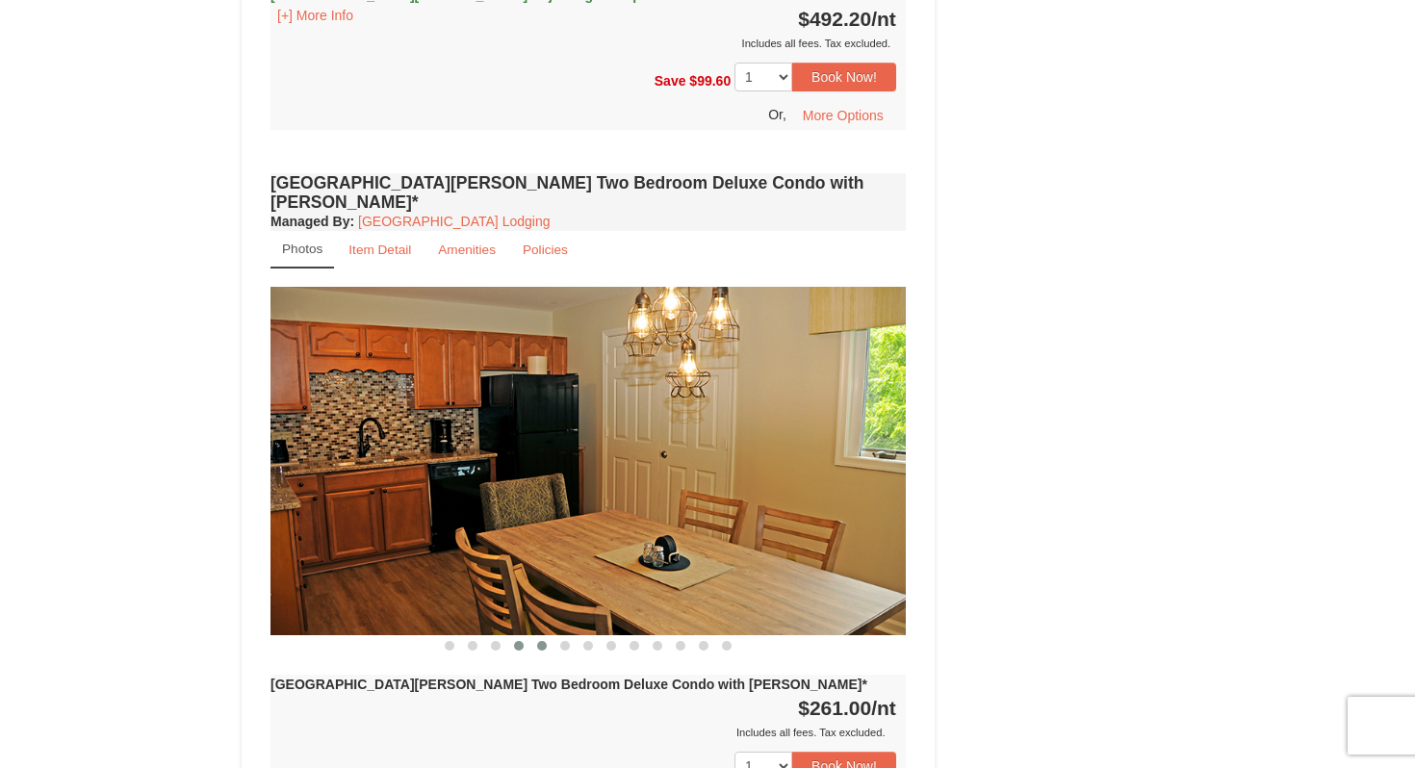
click at [539, 641] on span at bounding box center [542, 646] width 10 height 10
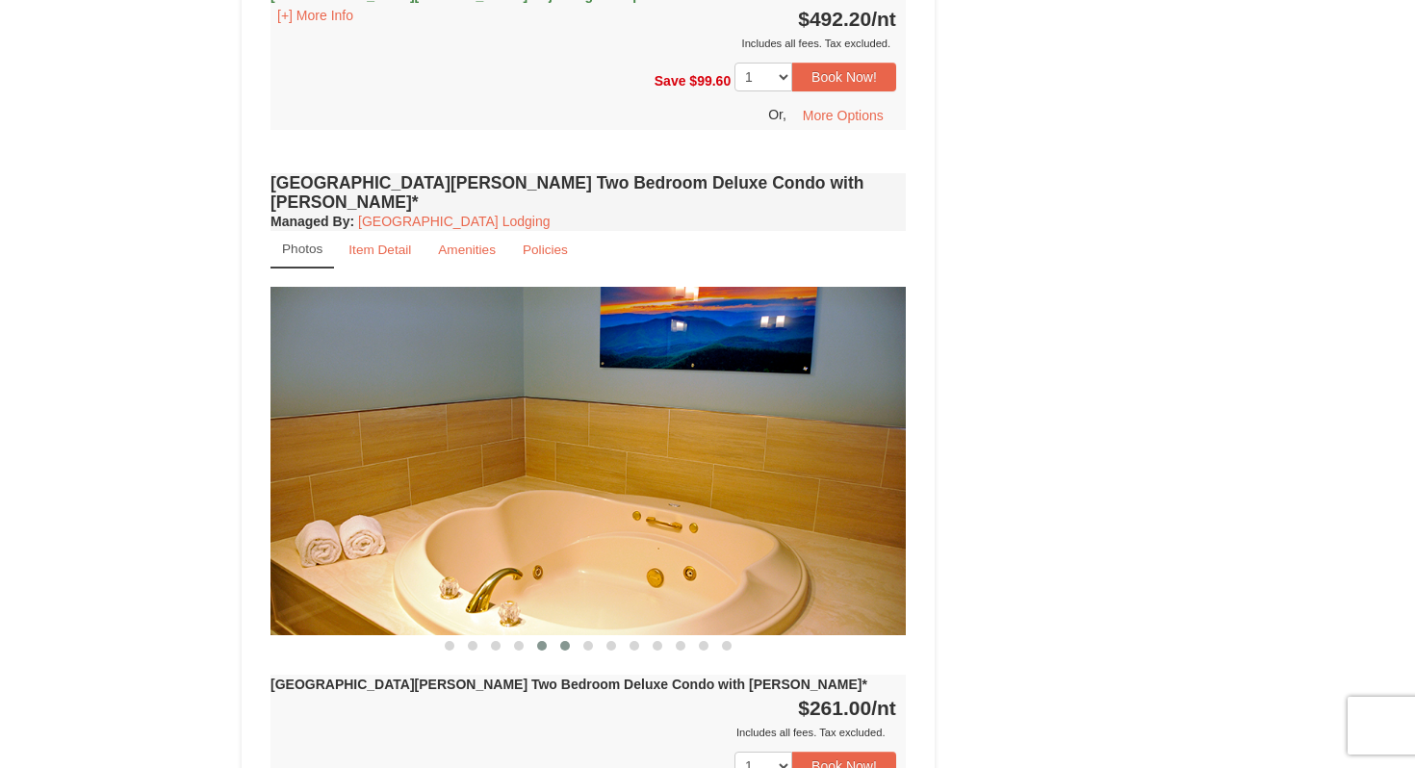
click at [563, 641] on span at bounding box center [565, 646] width 10 height 10
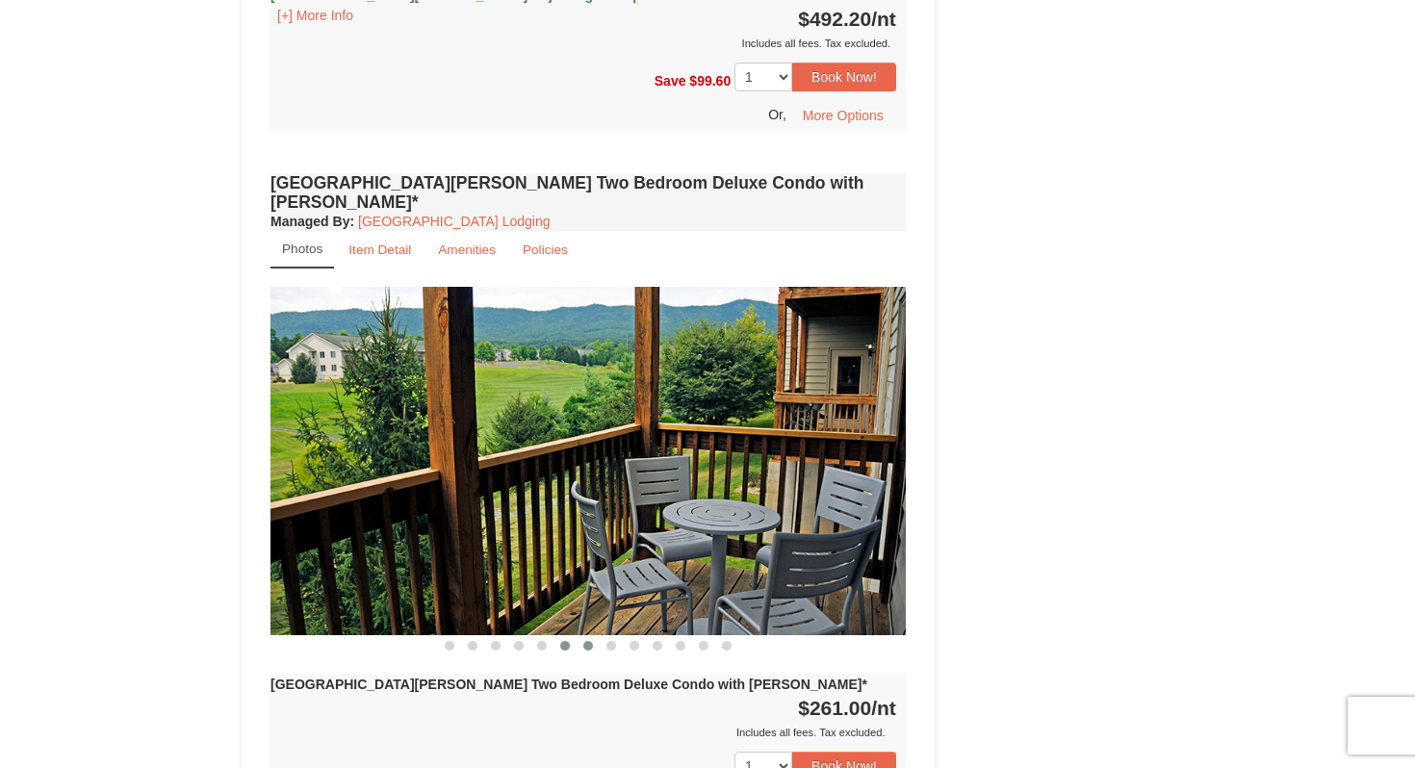
click at [583, 641] on span at bounding box center [588, 646] width 10 height 10
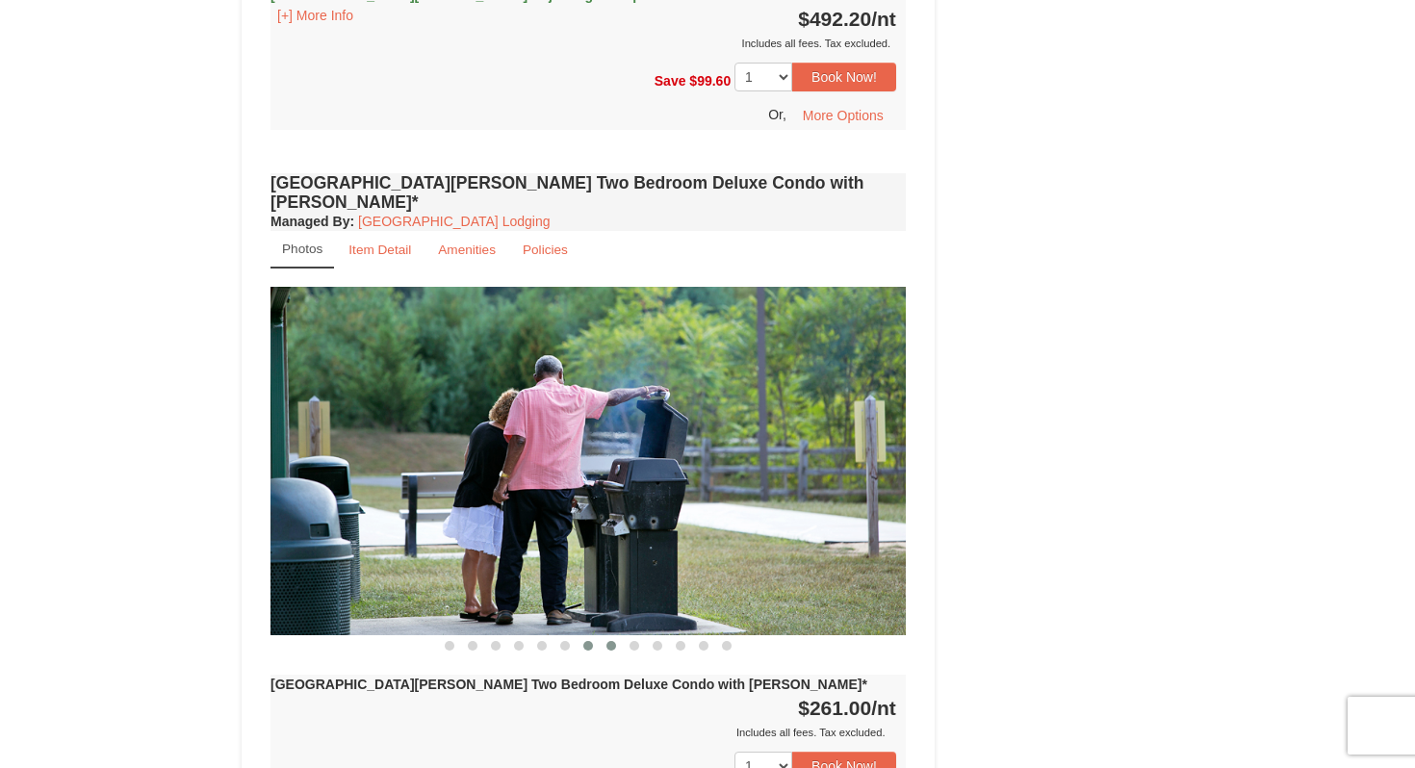
click at [608, 641] on span at bounding box center [612, 646] width 10 height 10
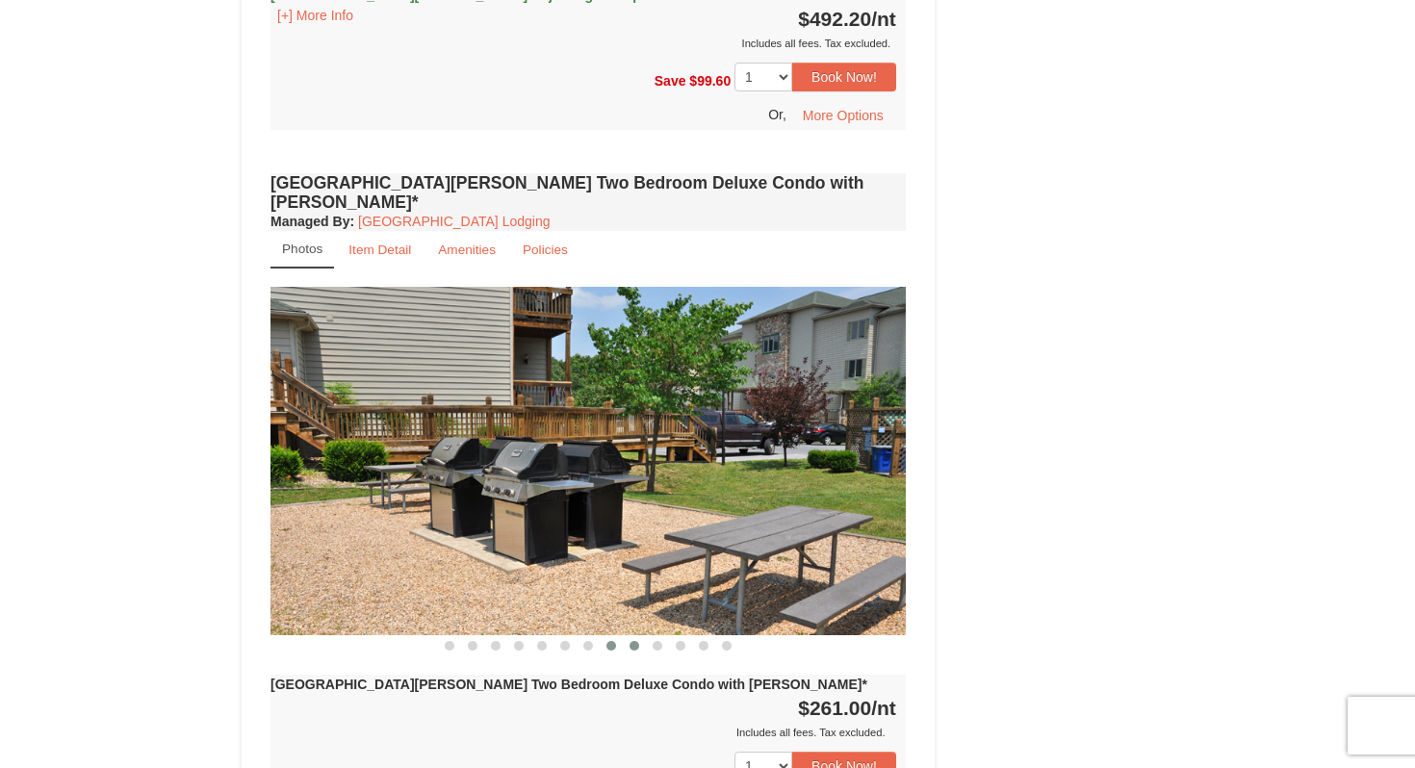
click at [631, 641] on span at bounding box center [635, 646] width 10 height 10
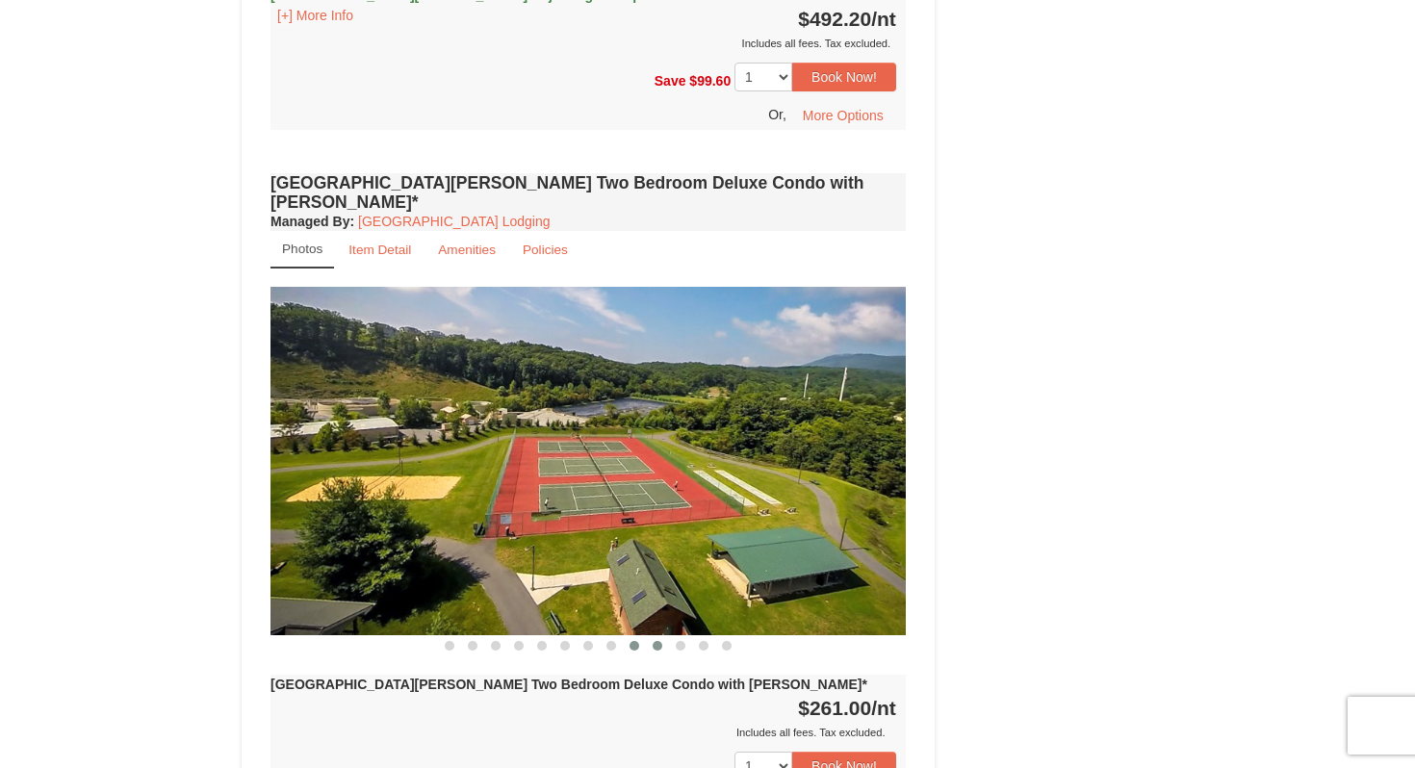
click at [649, 636] on button at bounding box center [657, 645] width 23 height 19
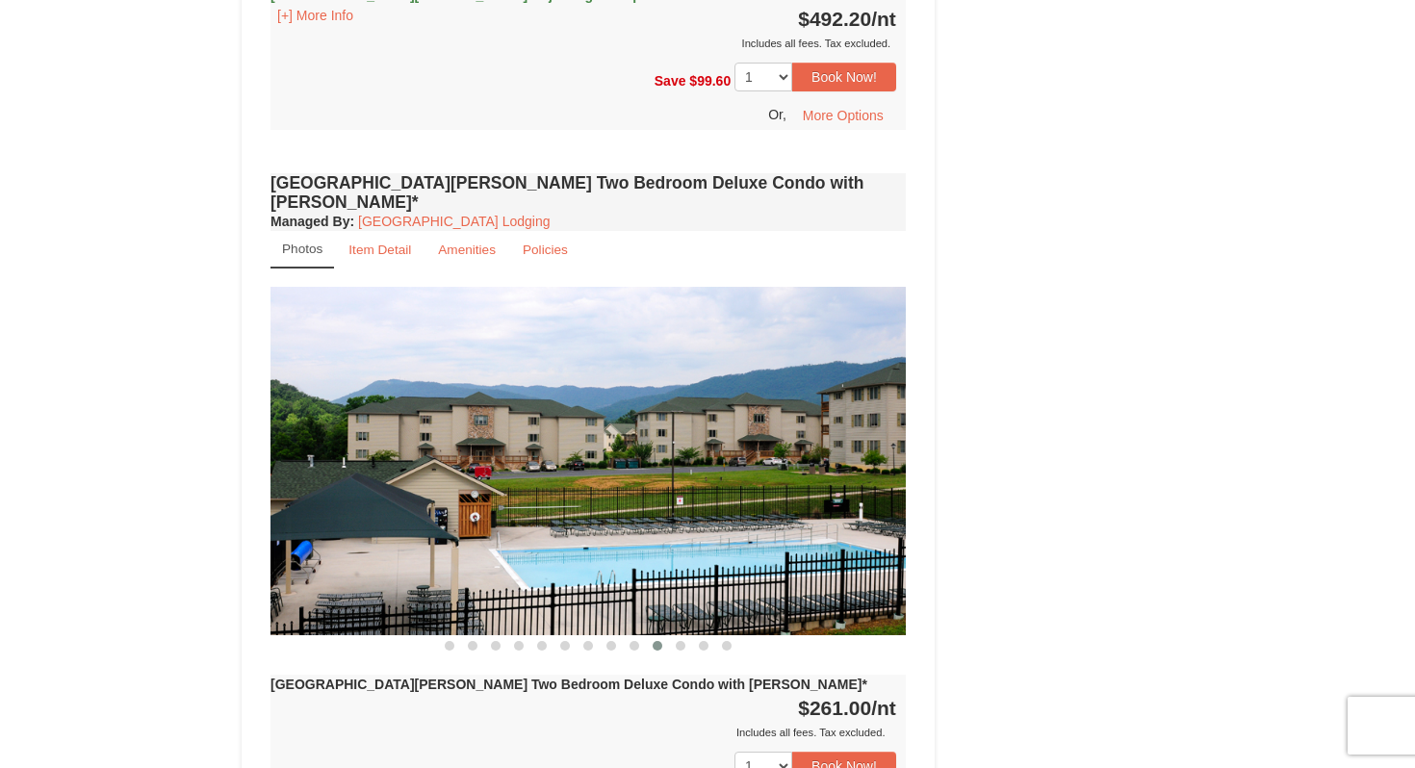
scroll to position [3376, 0]
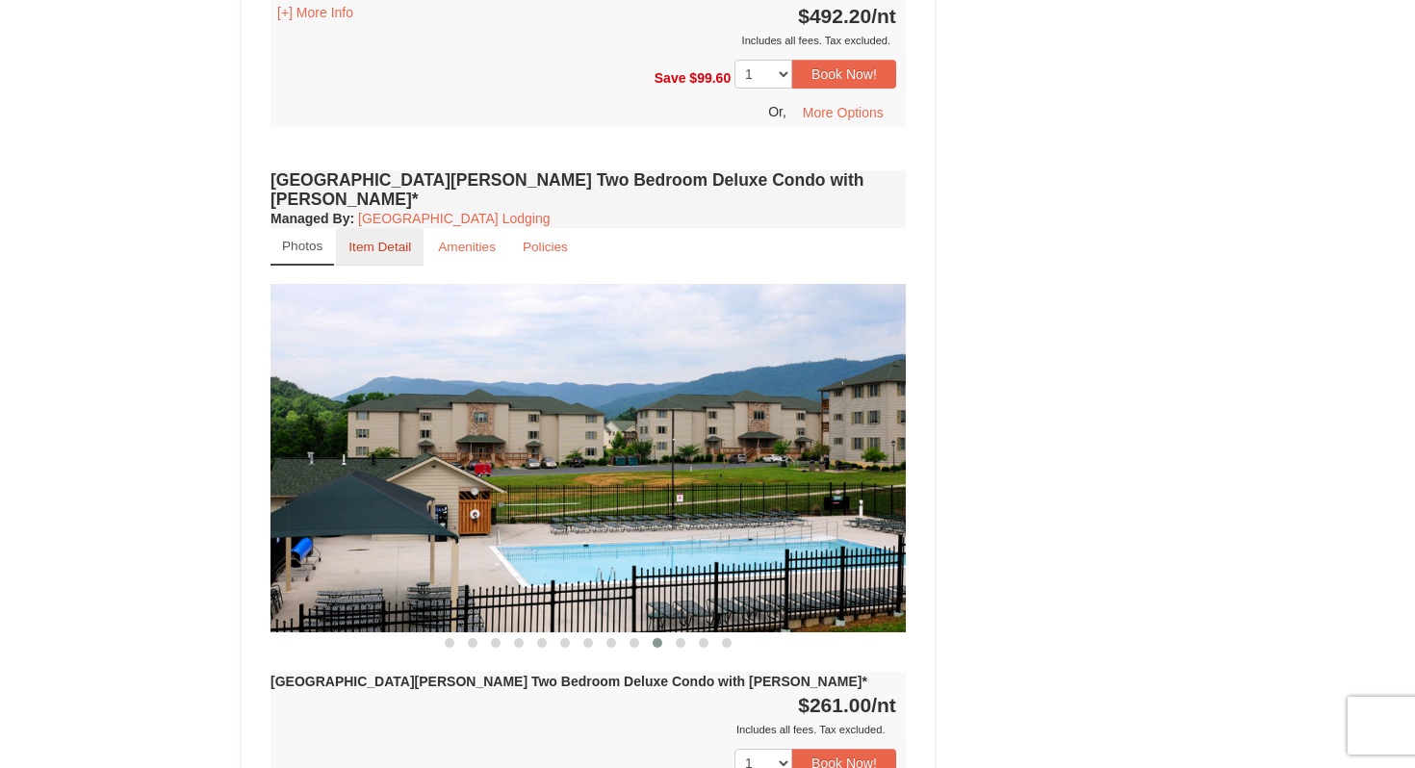
click at [380, 240] on small "Item Detail" at bounding box center [380, 247] width 63 height 14
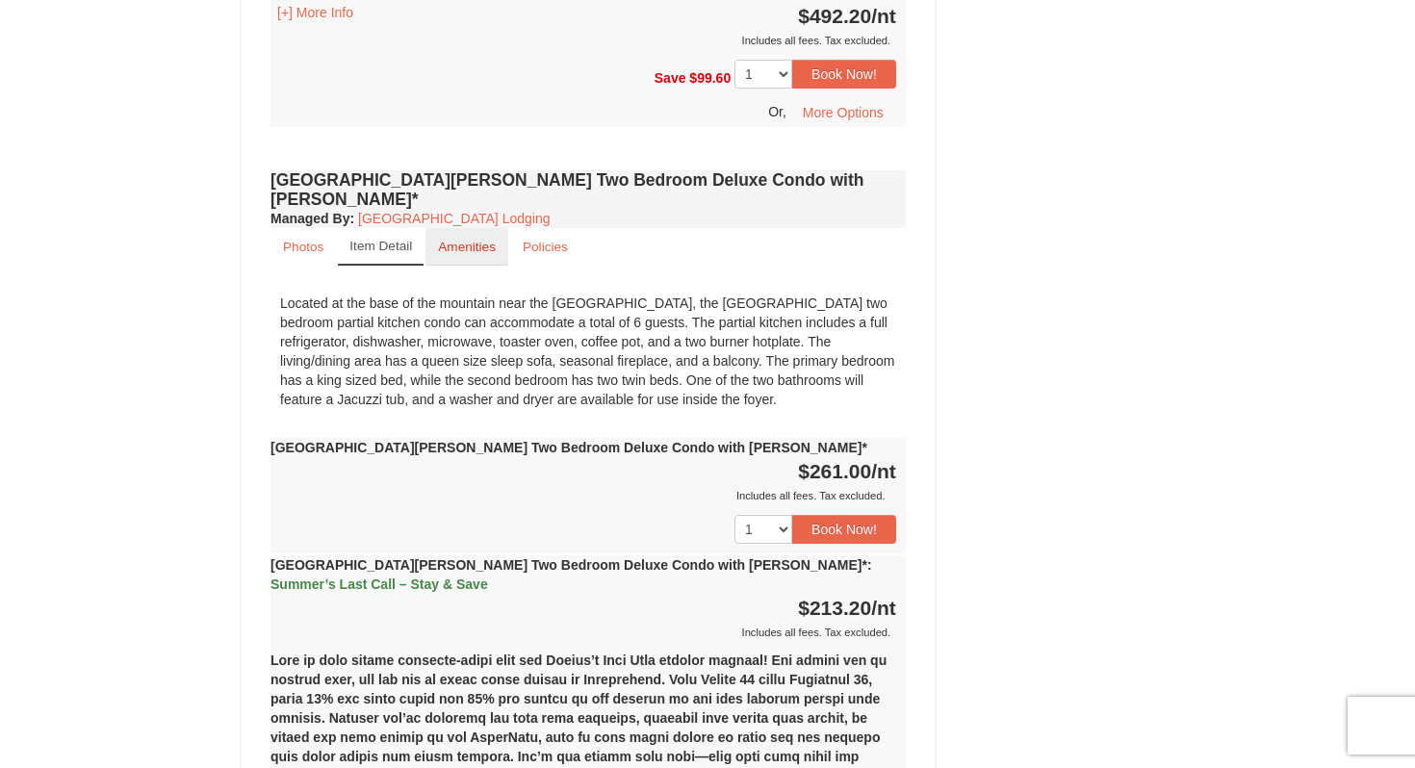
click at [463, 240] on small "Amenities" at bounding box center [467, 247] width 58 height 14
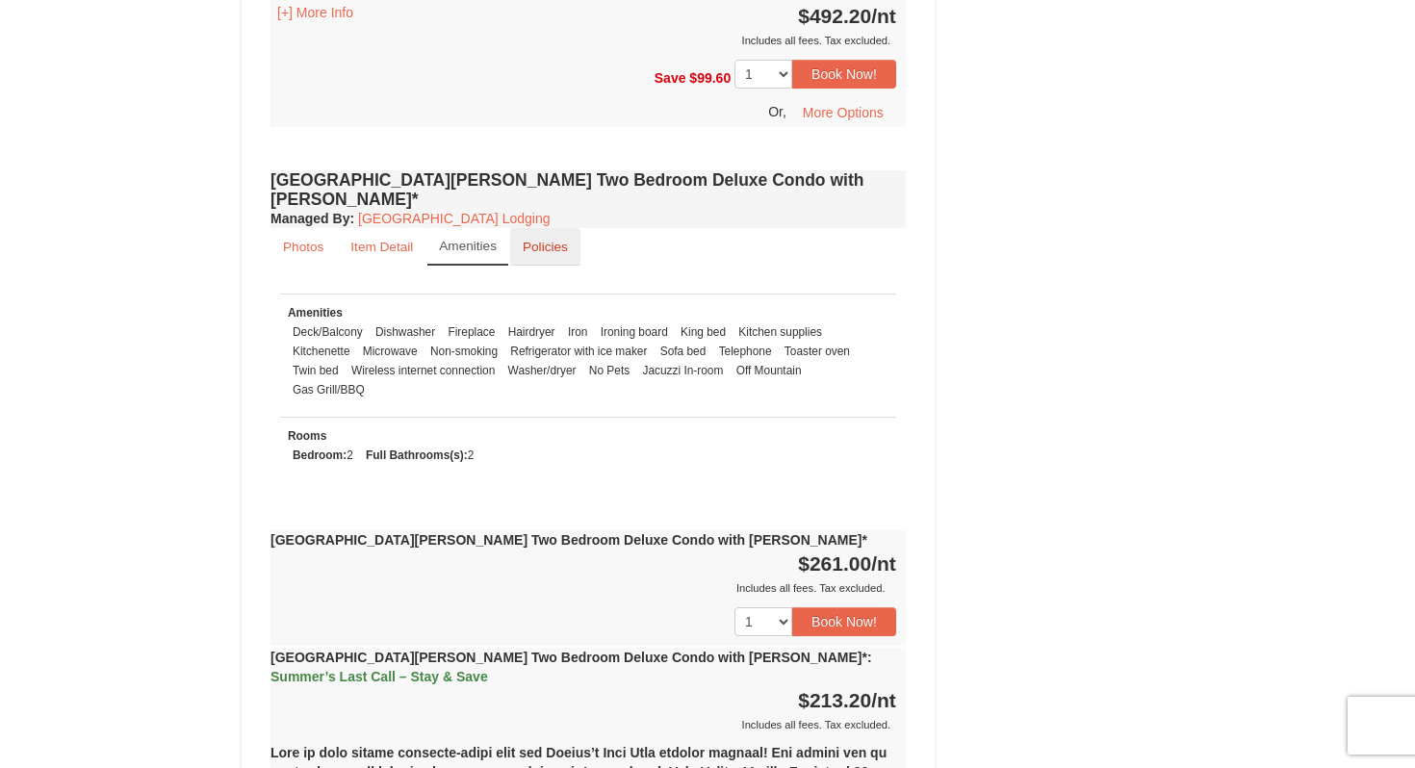
click at [536, 240] on small "Policies" at bounding box center [545, 247] width 45 height 14
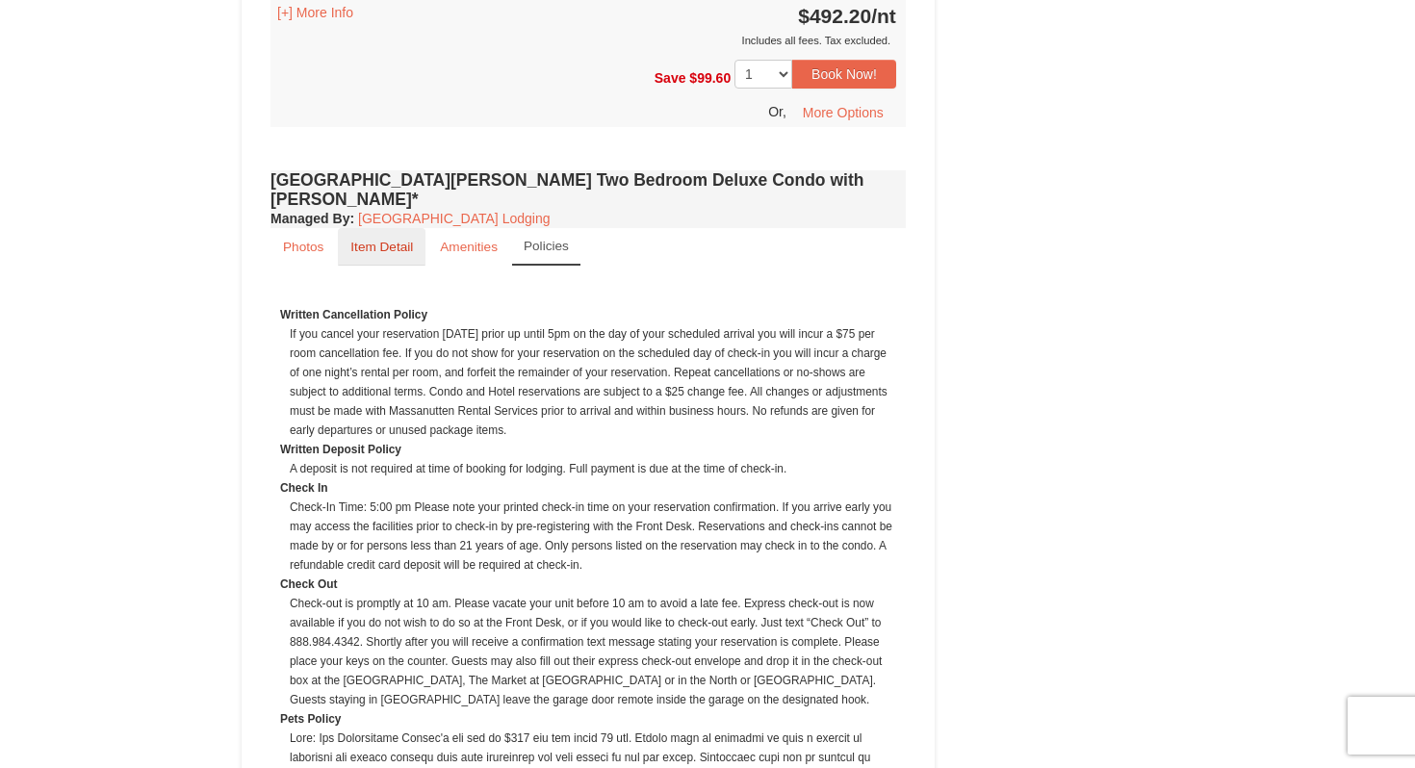
click at [406, 240] on small "Item Detail" at bounding box center [381, 247] width 63 height 14
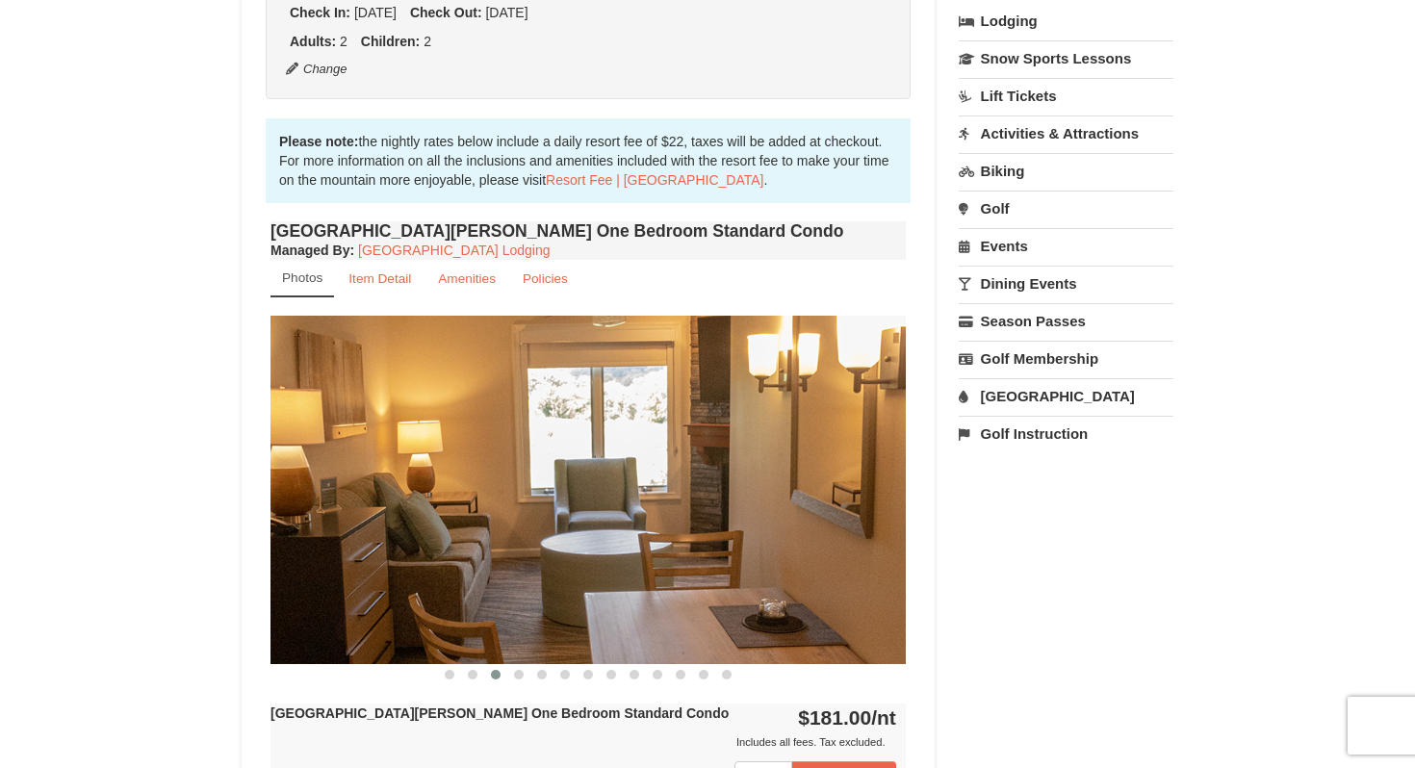
scroll to position [0, 0]
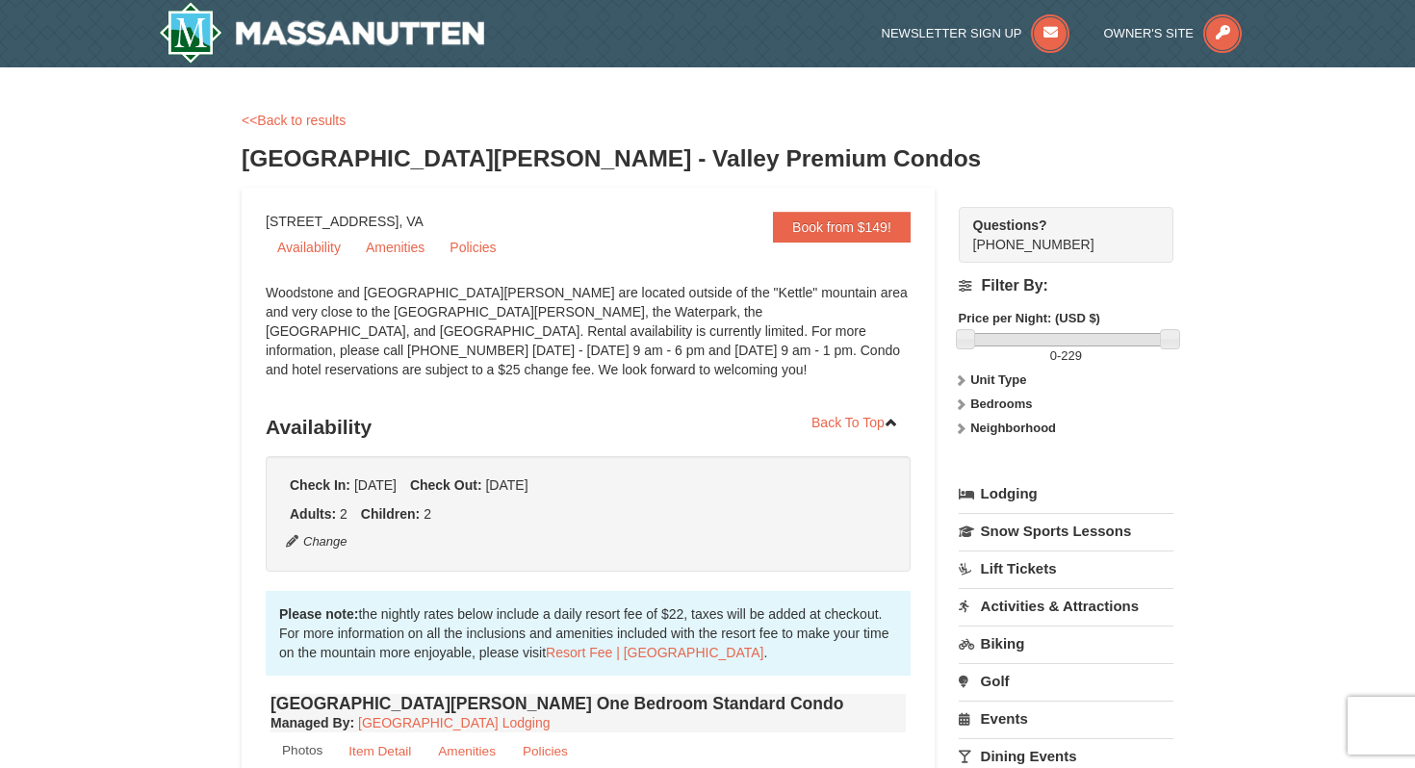
click at [1016, 490] on link "Lodging" at bounding box center [1066, 494] width 215 height 35
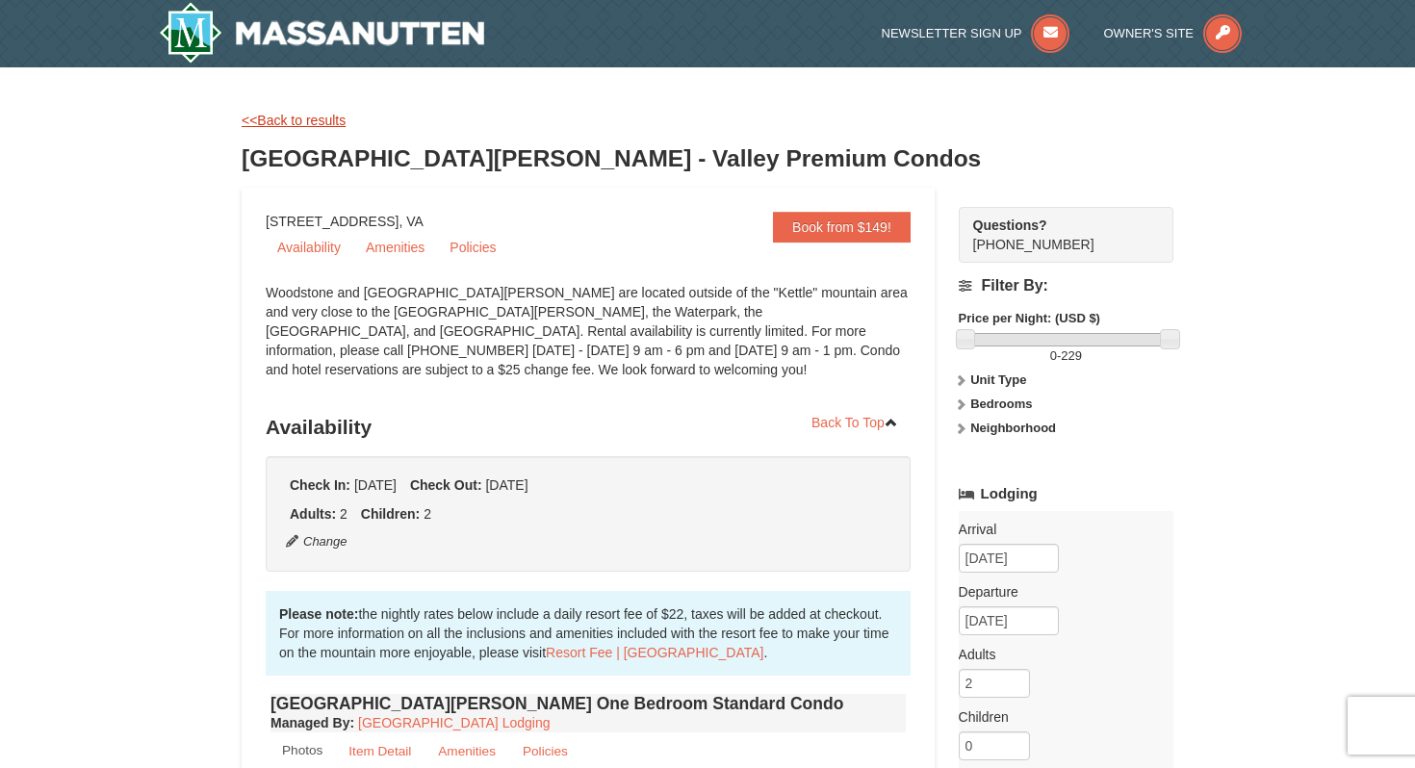
click at [297, 121] on link "<<Back to results" at bounding box center [294, 120] width 104 height 15
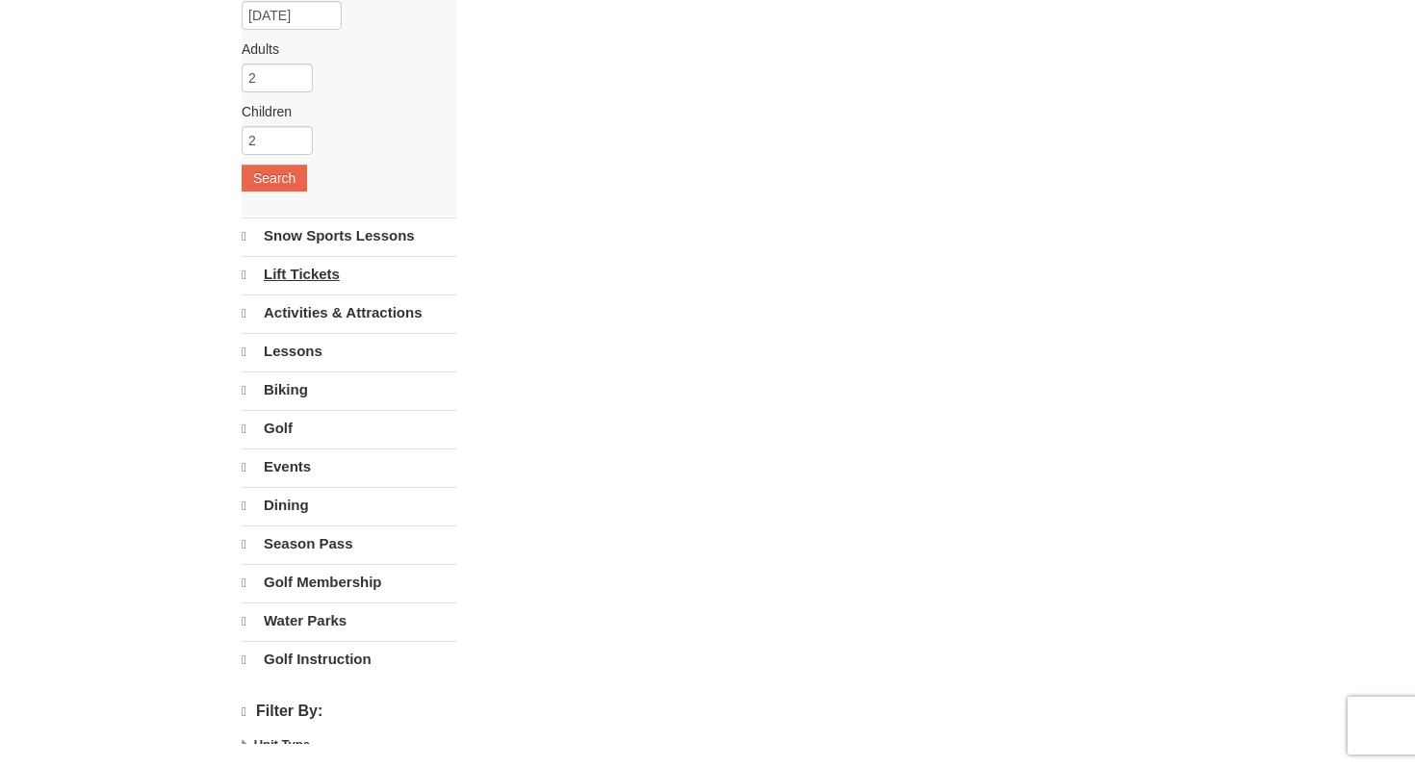
select select "9"
